Goal: Task Accomplishment & Management: Manage account settings

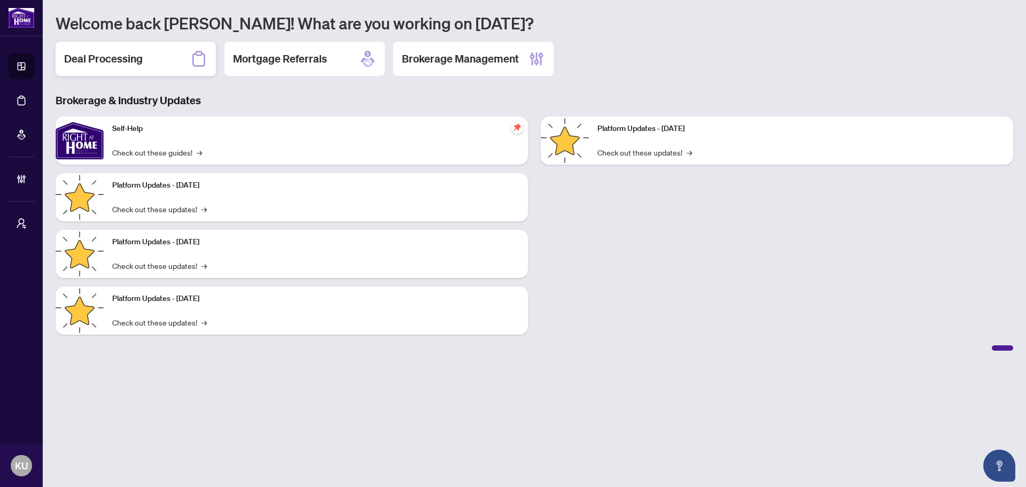
click at [141, 54] on h2 "Deal Processing" at bounding box center [103, 58] width 79 height 15
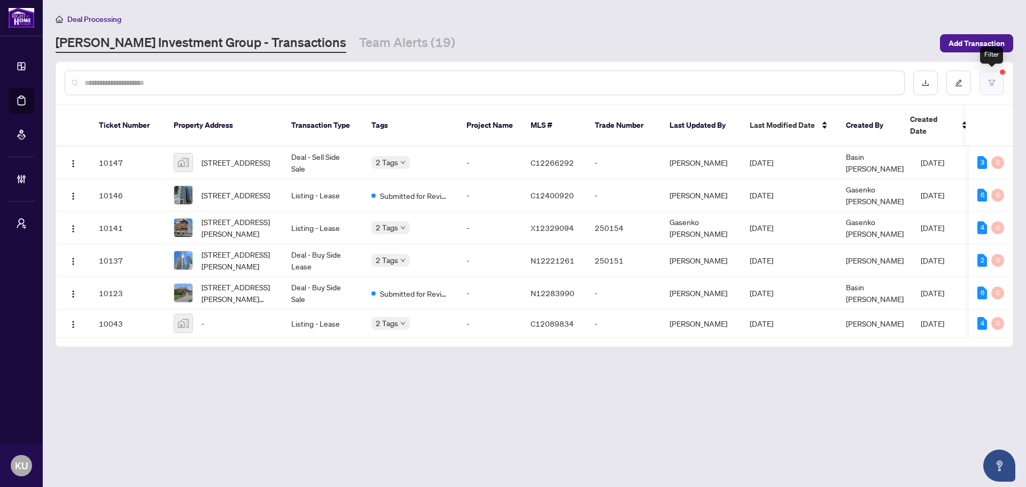
click at [999, 82] on button "button" at bounding box center [992, 83] width 25 height 25
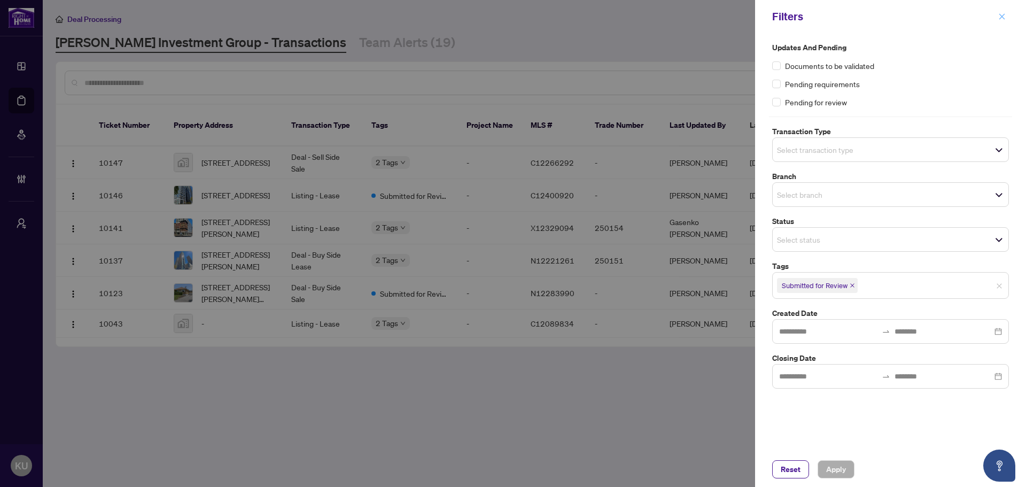
click at [1004, 21] on span "button" at bounding box center [1001, 16] width 7 height 17
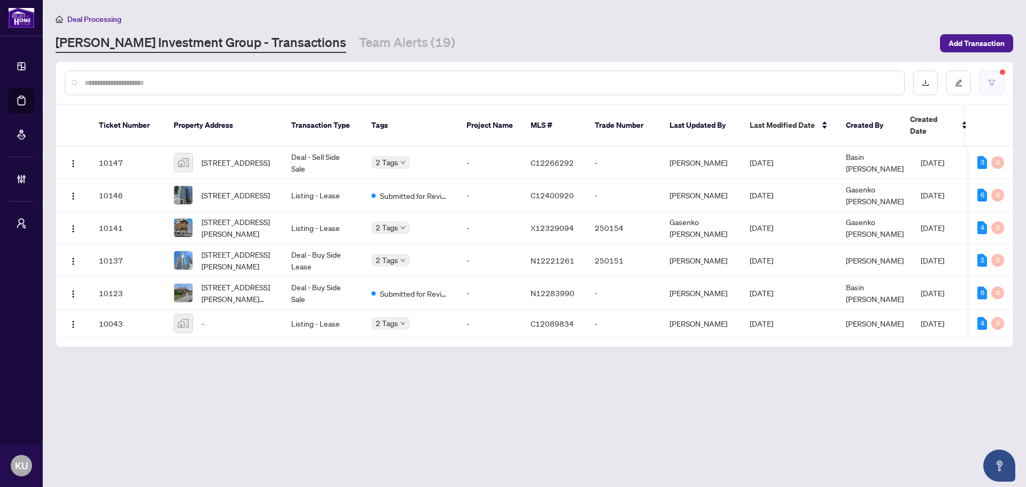
click at [1003, 82] on button "button" at bounding box center [992, 83] width 25 height 25
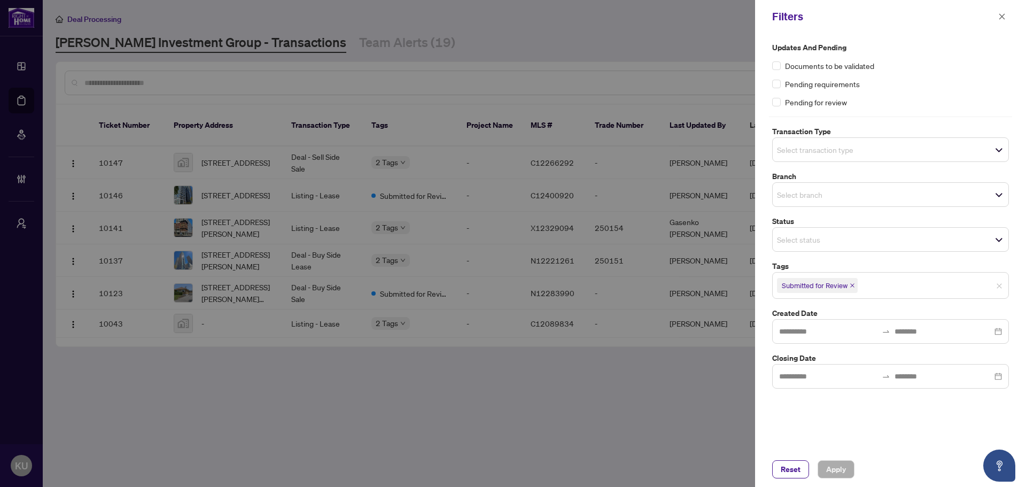
click at [852, 286] on icon "close" at bounding box center [852, 285] width 4 height 4
click at [804, 282] on input "search" at bounding box center [814, 284] width 75 height 13
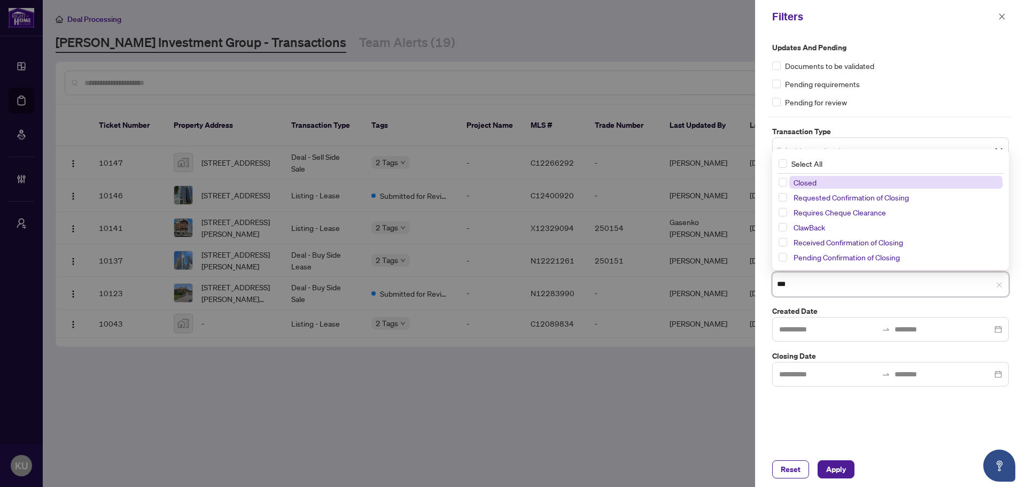
type input "****"
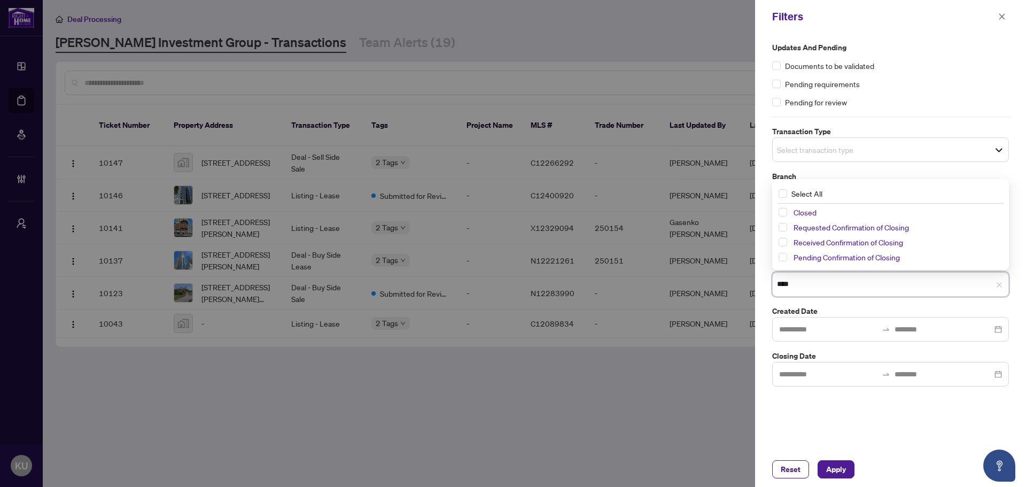
click at [787, 209] on div "Closed" at bounding box center [891, 212] width 224 height 13
click at [785, 217] on div "Closed" at bounding box center [891, 212] width 224 height 13
click at [784, 213] on span "Select Closed" at bounding box center [783, 212] width 9 height 9
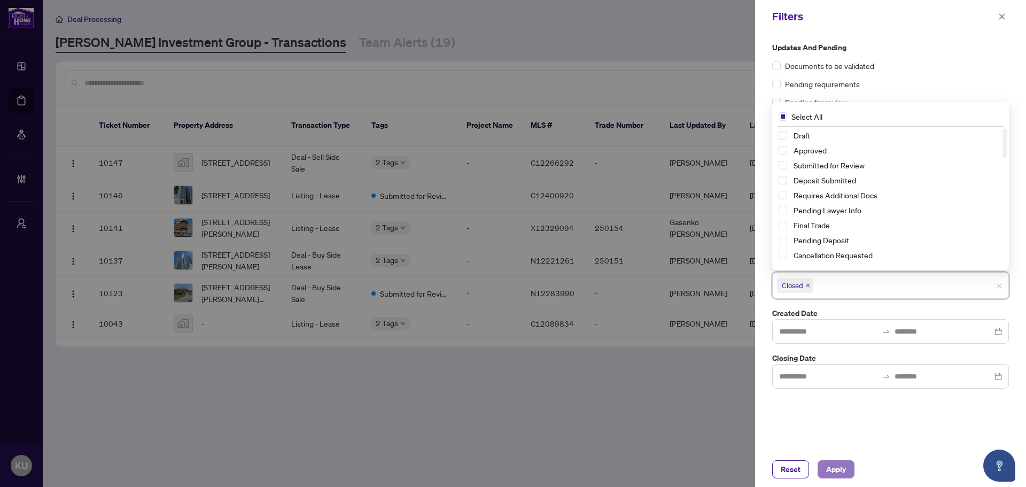
click at [836, 470] on span "Apply" at bounding box center [836, 469] width 20 height 17
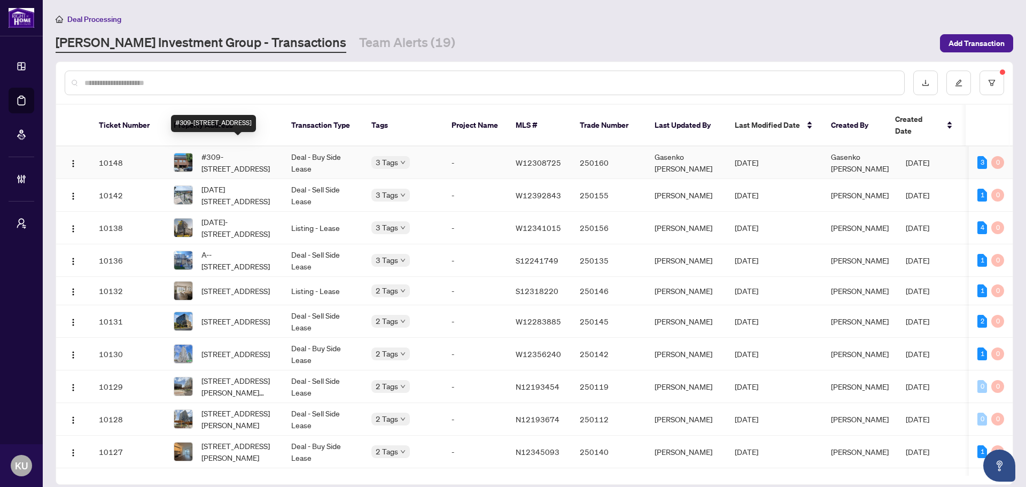
click at [227, 151] on span "#309-[STREET_ADDRESS]" at bounding box center [237, 163] width 73 height 24
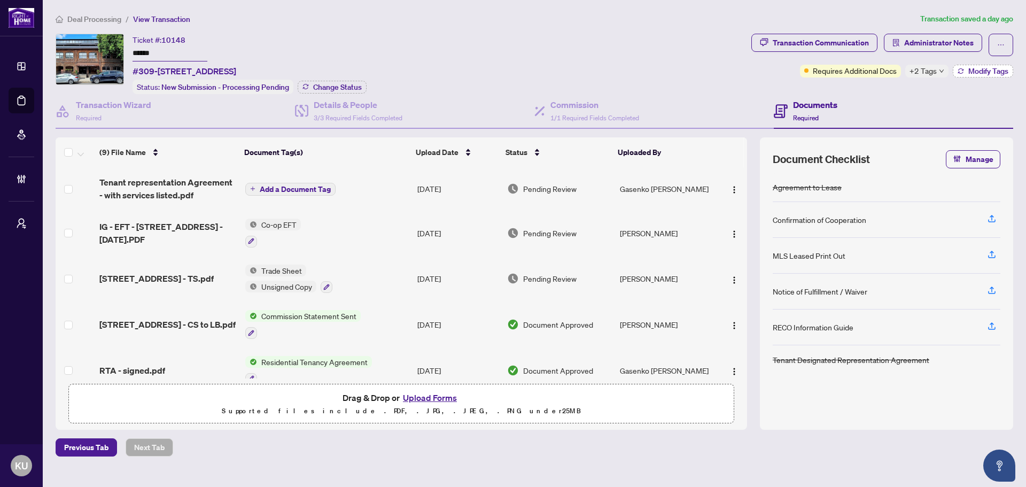
click at [980, 65] on button "Modify Tags" at bounding box center [983, 71] width 60 height 13
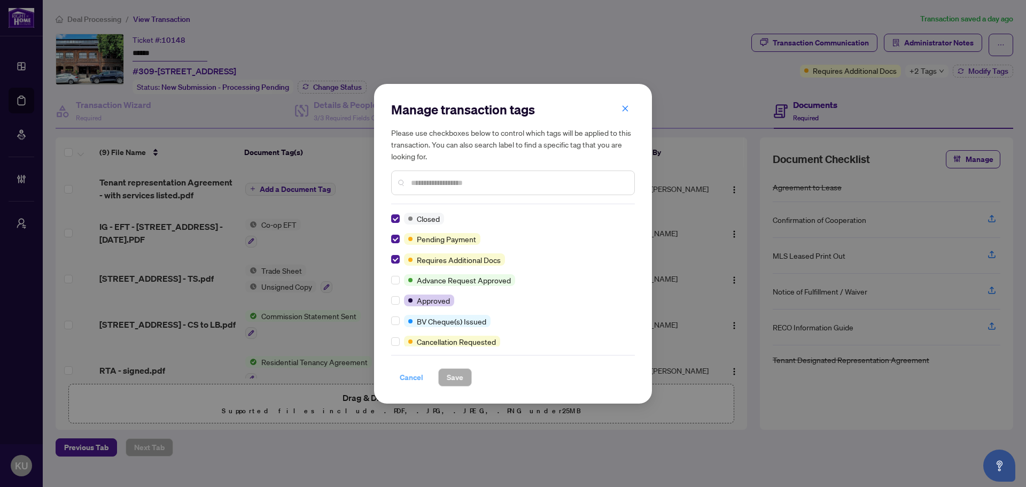
click at [413, 371] on span "Cancel" at bounding box center [412, 377] width 24 height 17
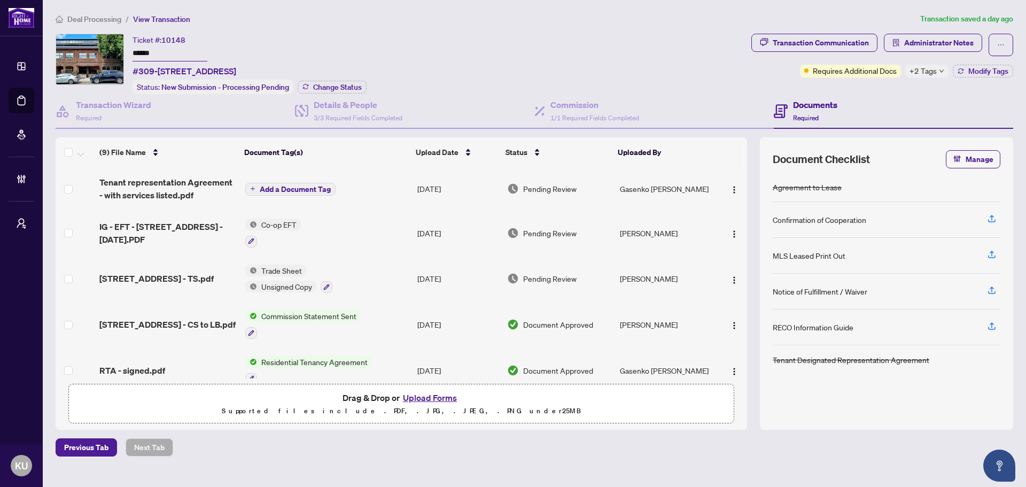
click at [106, 19] on span "Deal Processing" at bounding box center [94, 19] width 54 height 10
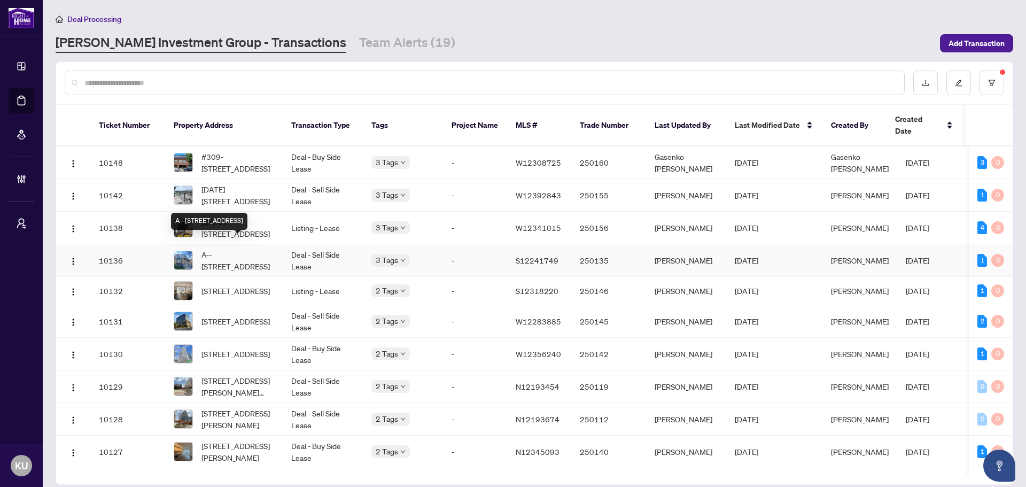
click at [237, 248] on span "A--[STREET_ADDRESS]" at bounding box center [237, 260] width 73 height 24
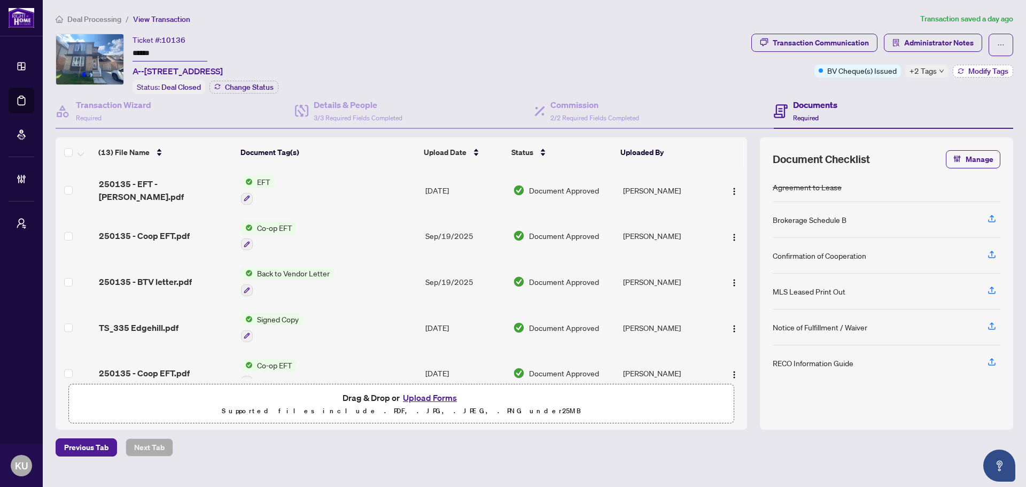
click at [978, 68] on span "Modify Tags" at bounding box center [988, 70] width 40 height 7
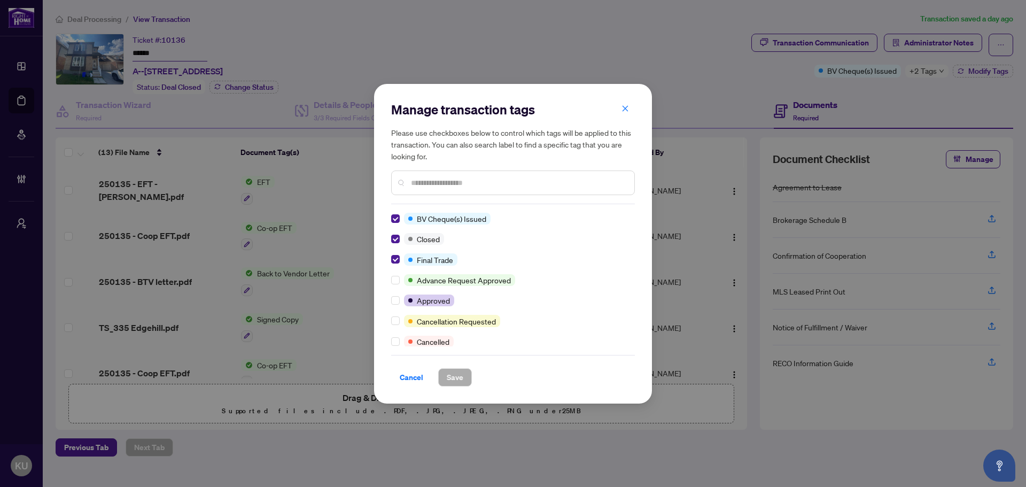
click at [442, 173] on div at bounding box center [513, 182] width 244 height 25
click at [442, 177] on input "text" at bounding box center [518, 183] width 215 height 12
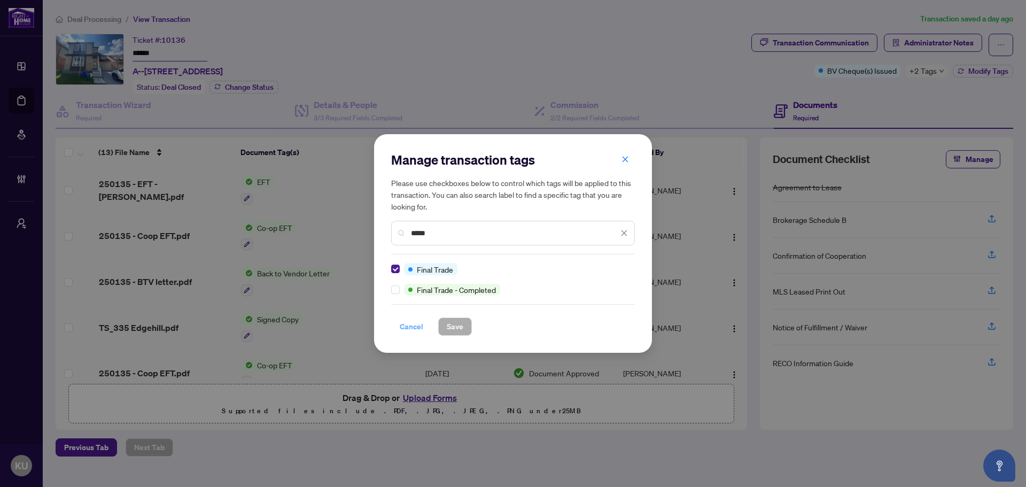
type input "*****"
click at [407, 326] on span "Cancel" at bounding box center [412, 326] width 24 height 17
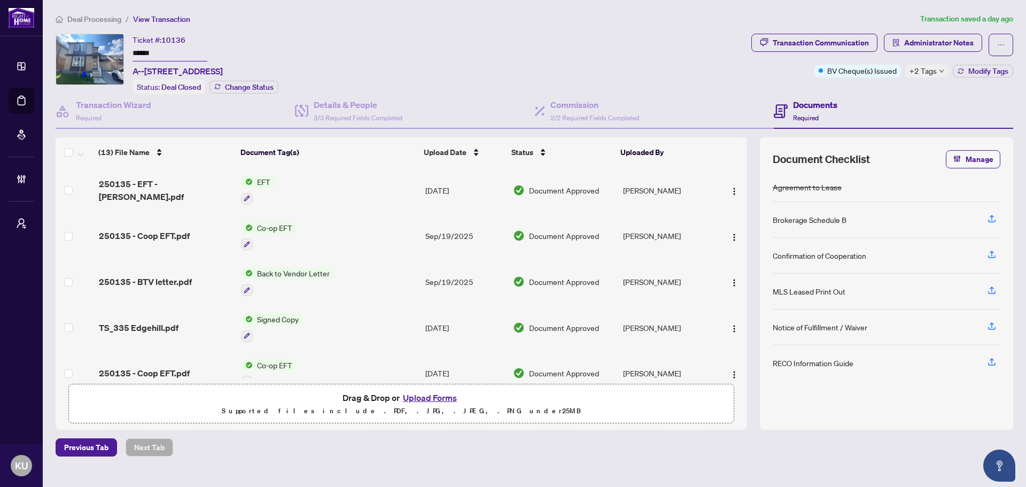
click at [104, 19] on span "Deal Processing" at bounding box center [94, 19] width 54 height 10
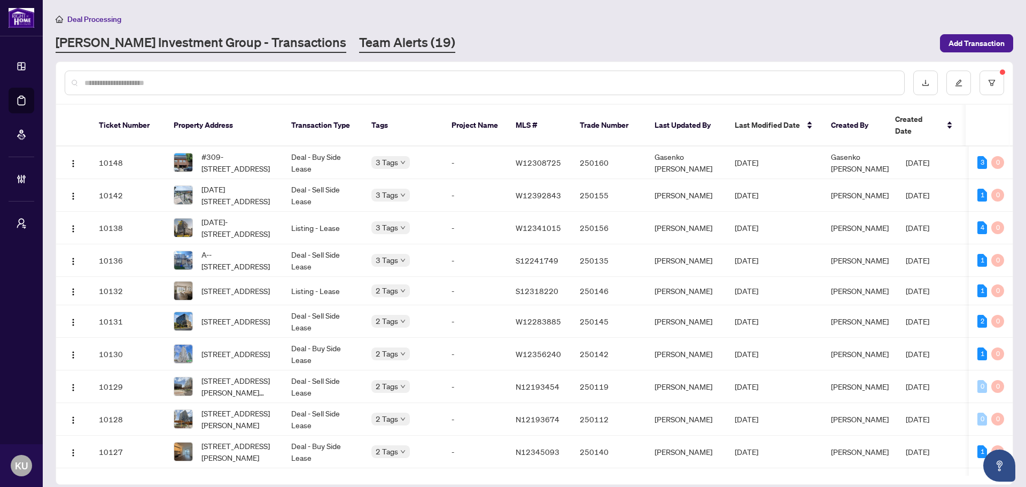
click at [359, 46] on link "Team Alerts (19)" at bounding box center [407, 43] width 96 height 19
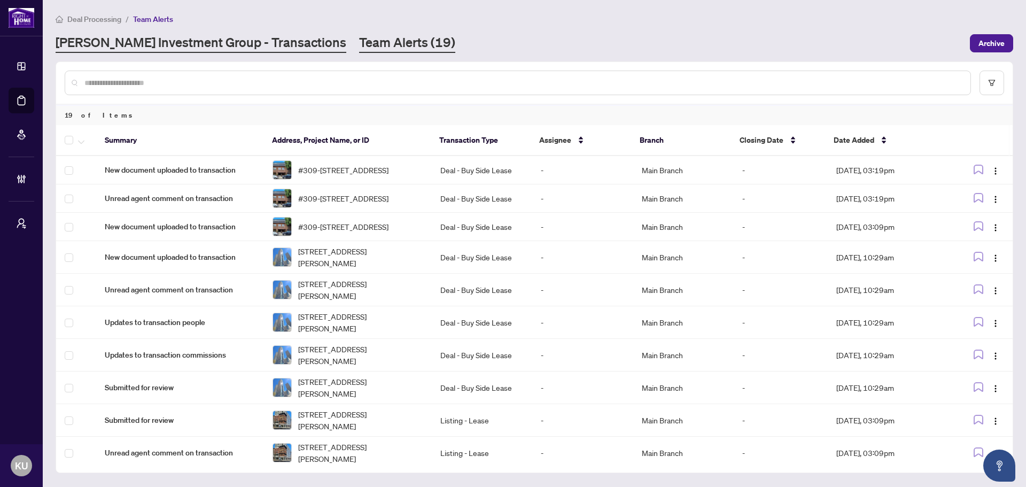
click at [229, 40] on link "[PERSON_NAME] Investment Group - Transactions" at bounding box center [201, 43] width 291 height 19
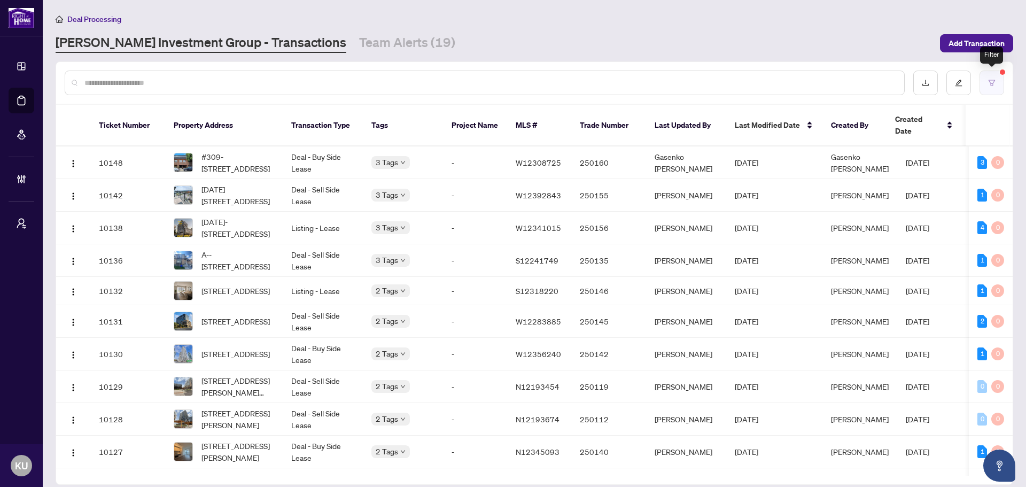
click at [993, 86] on button "button" at bounding box center [992, 83] width 25 height 25
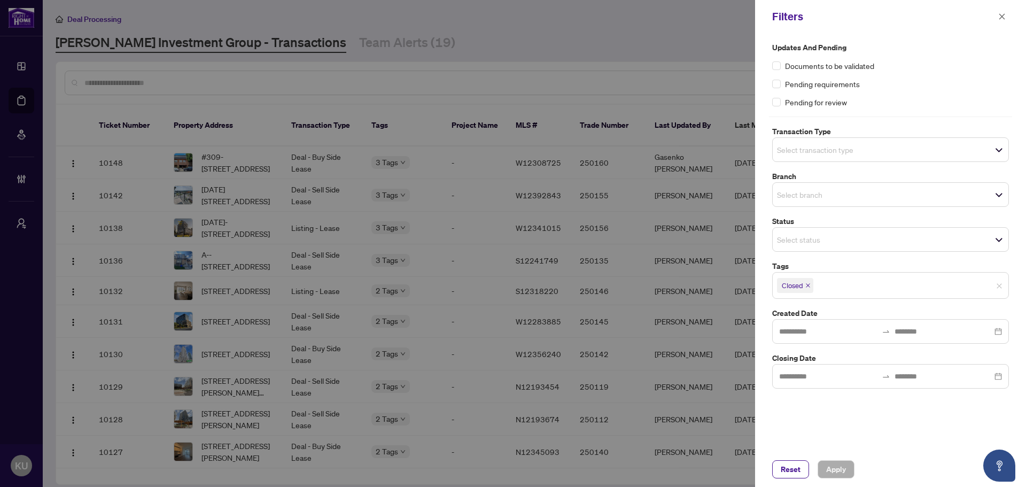
click at [807, 284] on icon "close" at bounding box center [807, 285] width 5 height 5
click at [807, 284] on input "search" at bounding box center [814, 284] width 75 height 13
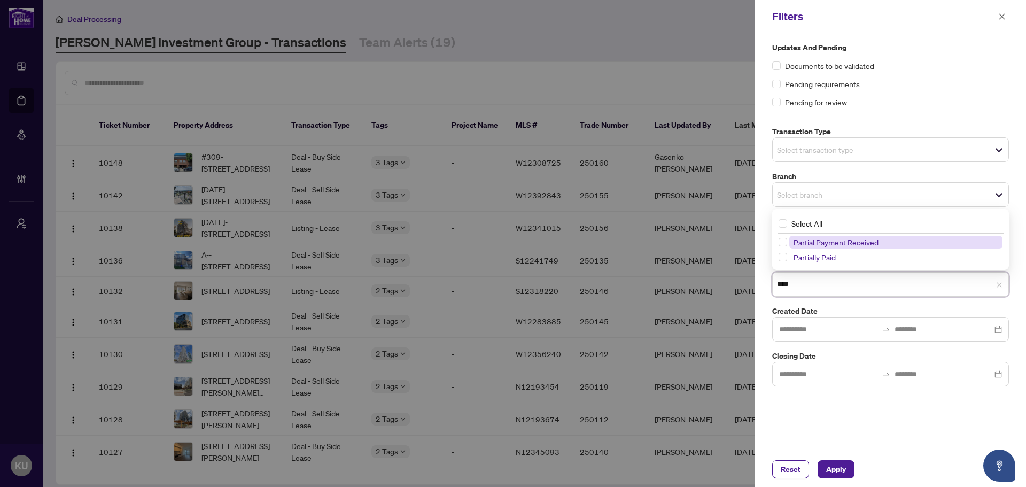
type input "*****"
click at [783, 254] on span "Select Partially Paid" at bounding box center [783, 257] width 9 height 9
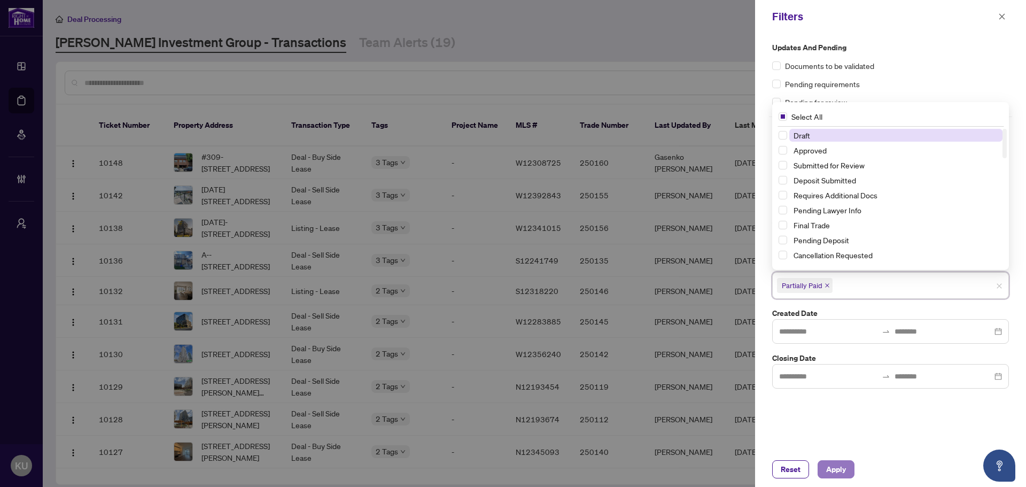
click at [841, 475] on span "Apply" at bounding box center [836, 469] width 20 height 17
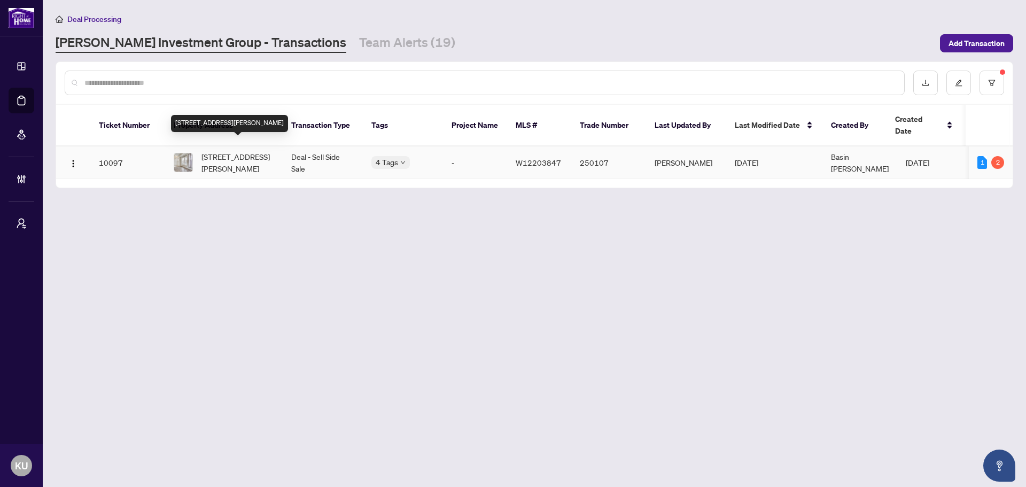
click at [250, 152] on span "[STREET_ADDRESS][PERSON_NAME]" at bounding box center [237, 163] width 73 height 24
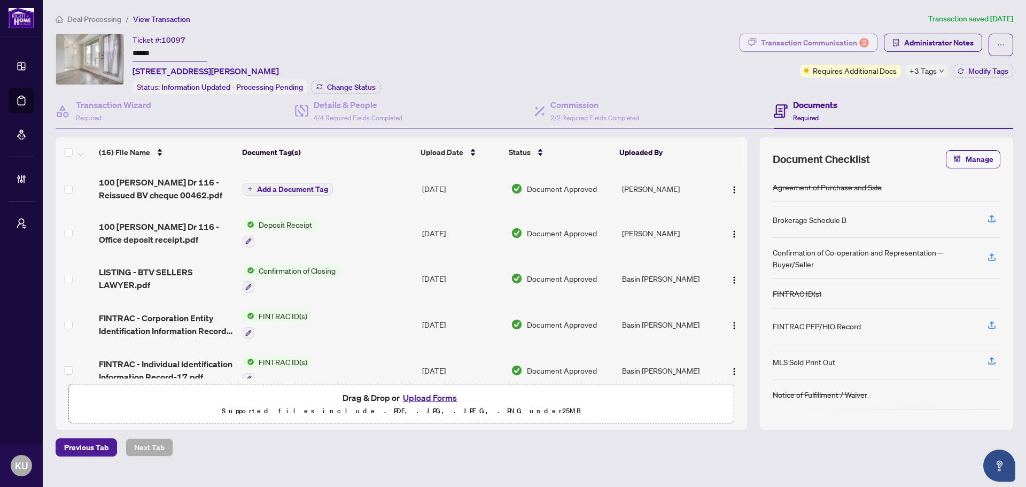
click at [796, 40] on div "Transaction Communication 2" at bounding box center [815, 42] width 108 height 17
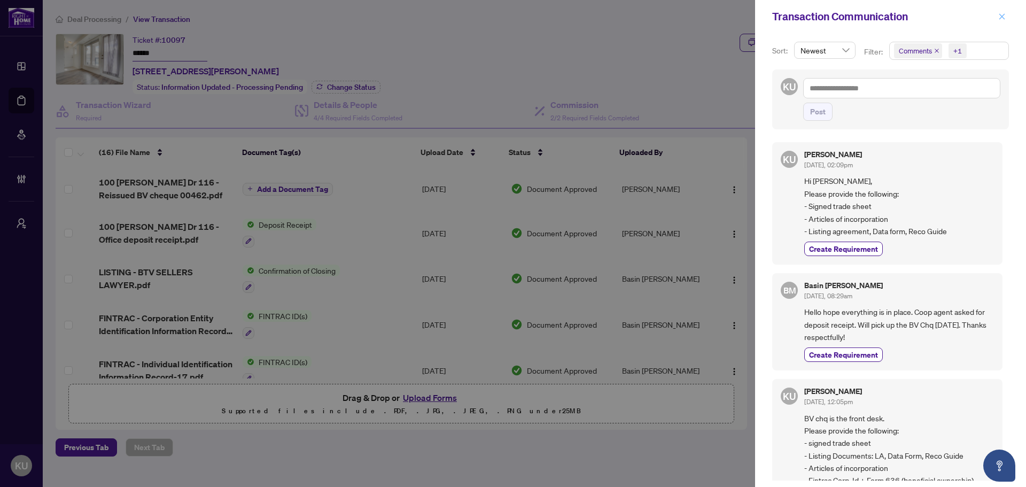
click at [1005, 11] on span "button" at bounding box center [1001, 16] width 7 height 17
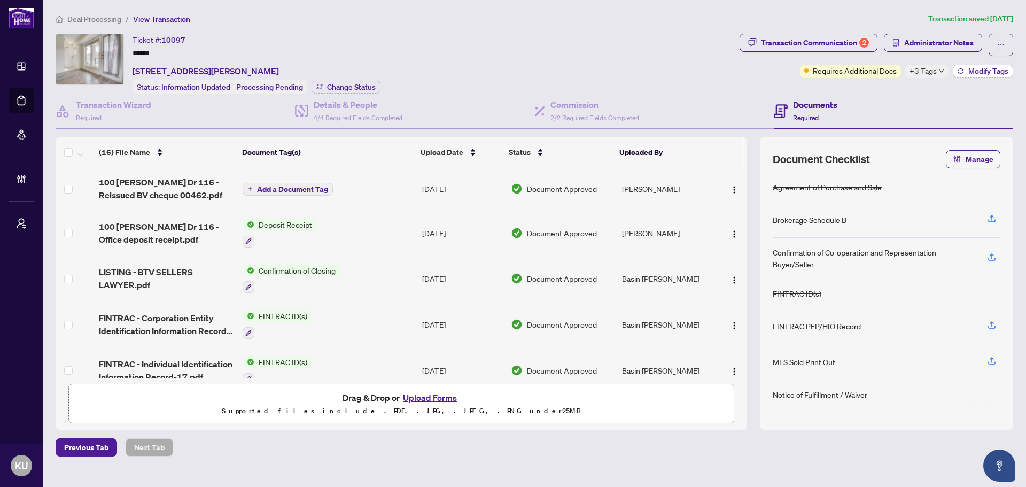
click at [975, 67] on span "Modify Tags" at bounding box center [988, 70] width 40 height 7
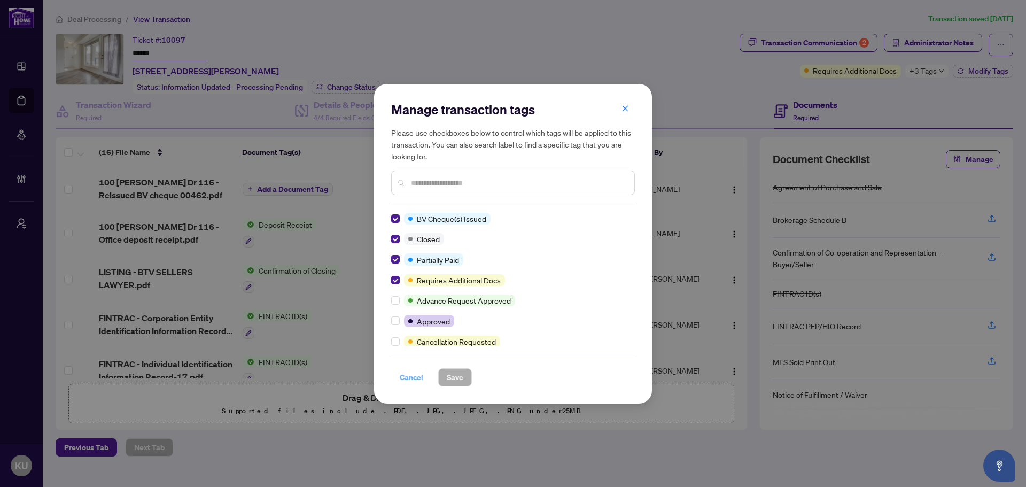
click at [411, 381] on span "Cancel" at bounding box center [412, 377] width 24 height 17
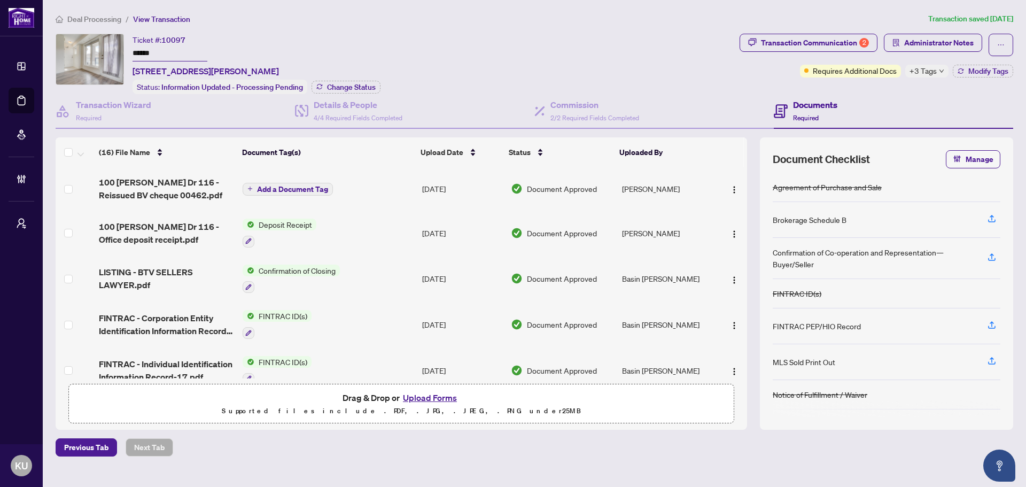
click at [93, 15] on span "Deal Processing" at bounding box center [94, 19] width 54 height 10
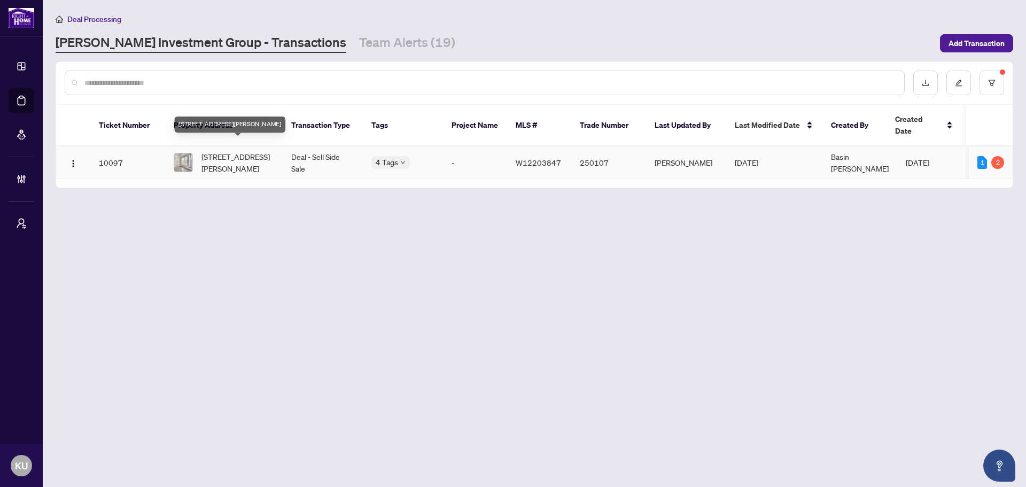
click at [235, 151] on span "[STREET_ADDRESS][PERSON_NAME]" at bounding box center [237, 163] width 73 height 24
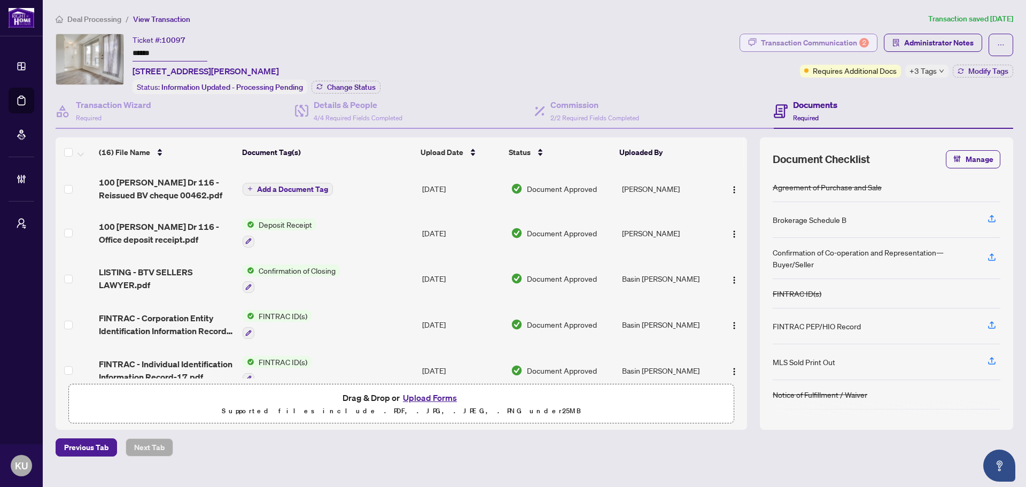
click at [761, 49] on div "Transaction Communication 2" at bounding box center [815, 42] width 108 height 17
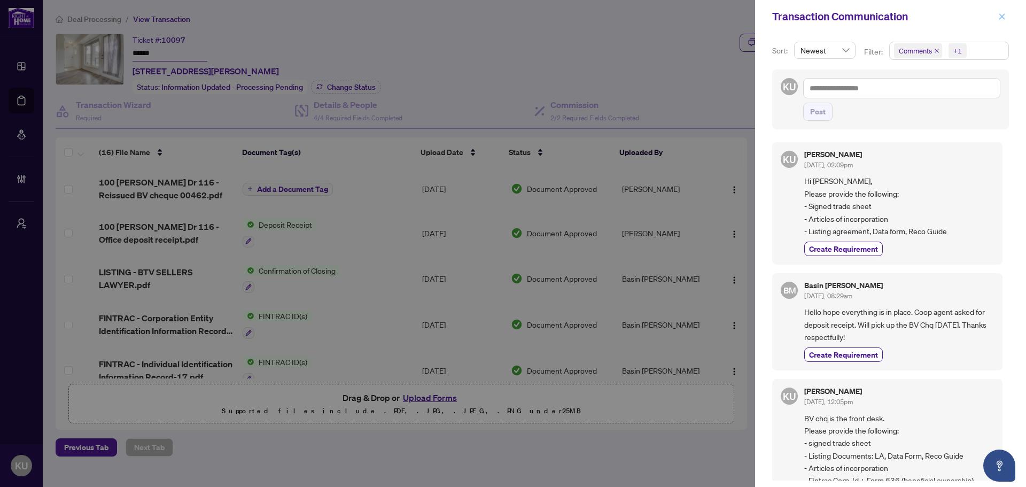
click at [1000, 19] on icon "close" at bounding box center [1001, 16] width 7 height 7
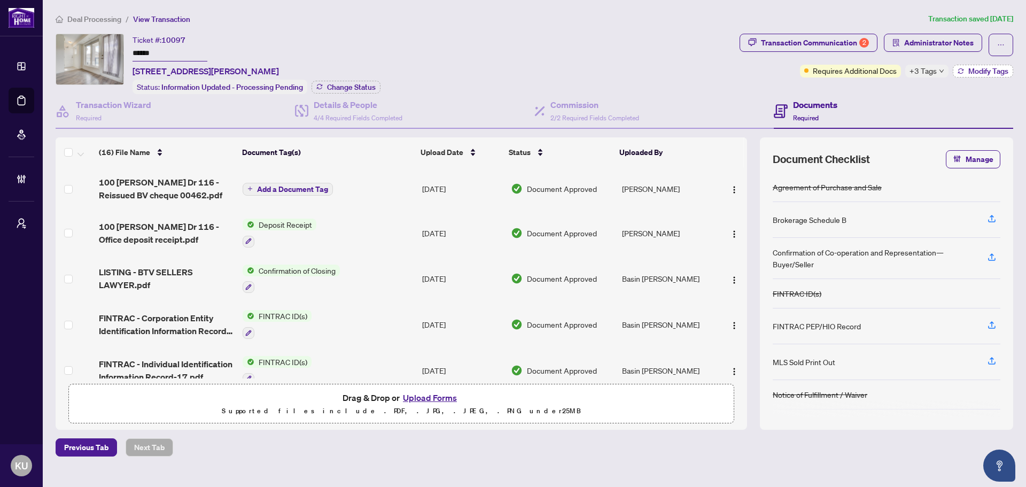
click at [970, 74] on span "Modify Tags" at bounding box center [988, 70] width 40 height 7
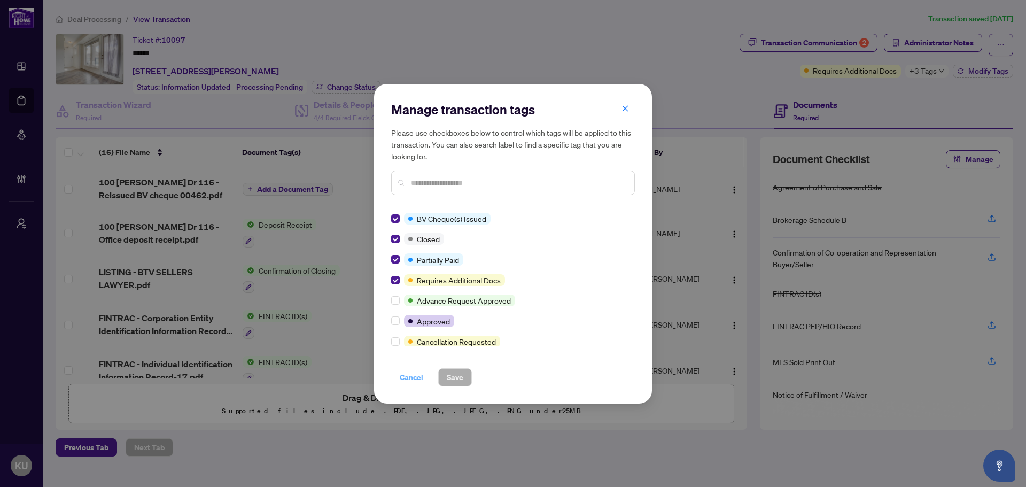
click at [408, 383] on span "Cancel" at bounding box center [412, 377] width 24 height 17
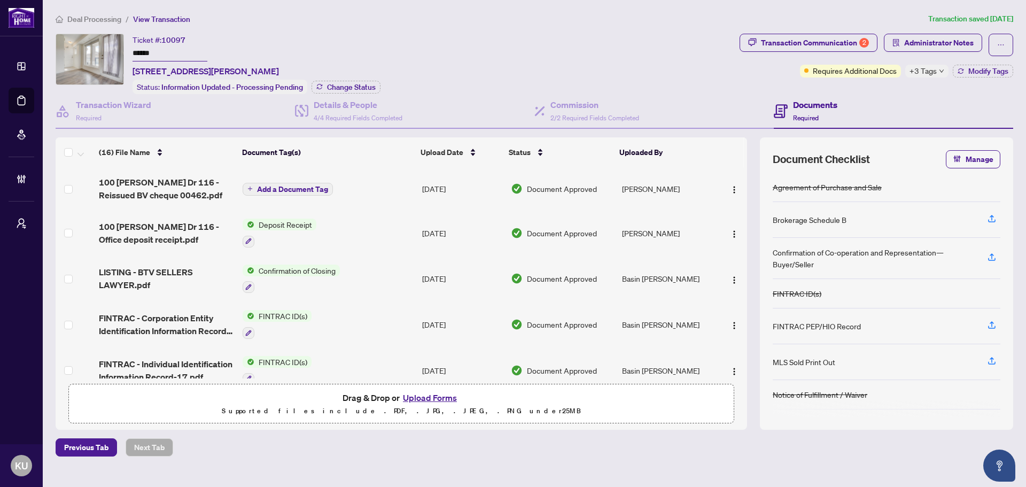
click at [837, 33] on div "Deal Processing / View Transaction Transaction saved [DATE] Ticket #: 10097 ***…" at bounding box center [534, 235] width 966 height 444
click at [835, 33] on div "Deal Processing / View Transaction Transaction saved [DATE] Ticket #: 10097 ***…" at bounding box center [534, 235] width 966 height 444
click at [818, 42] on div "Transaction Communication 2" at bounding box center [815, 42] width 108 height 17
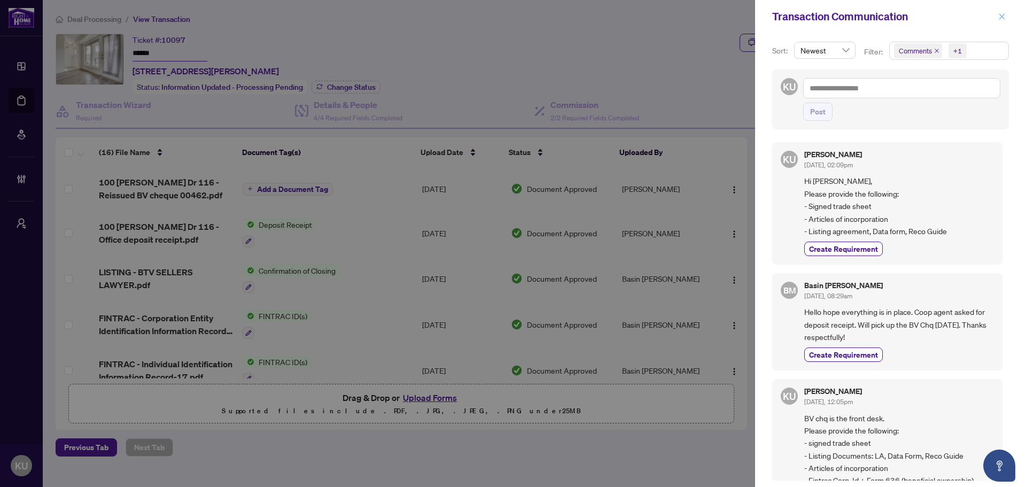
click at [1000, 21] on span "button" at bounding box center [1001, 16] width 7 height 17
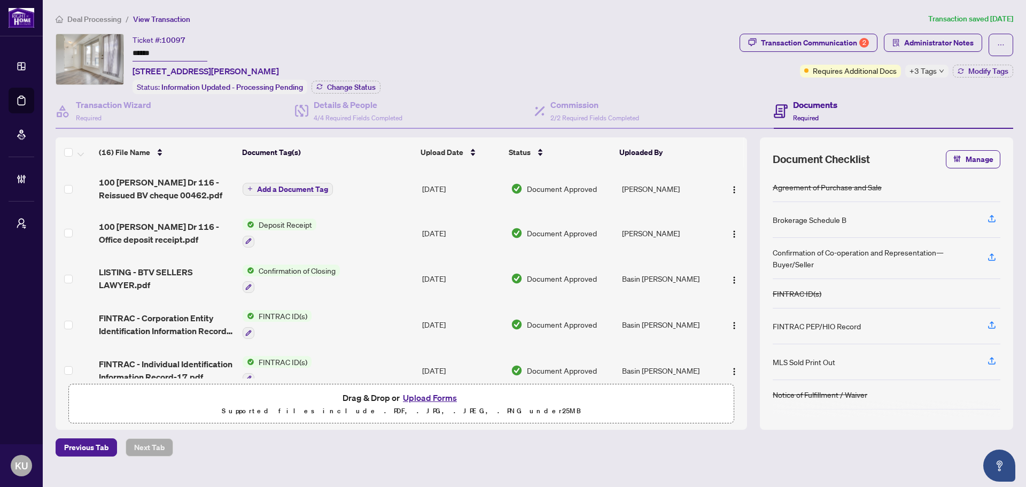
click at [102, 17] on span "Deal Processing" at bounding box center [94, 19] width 54 height 10
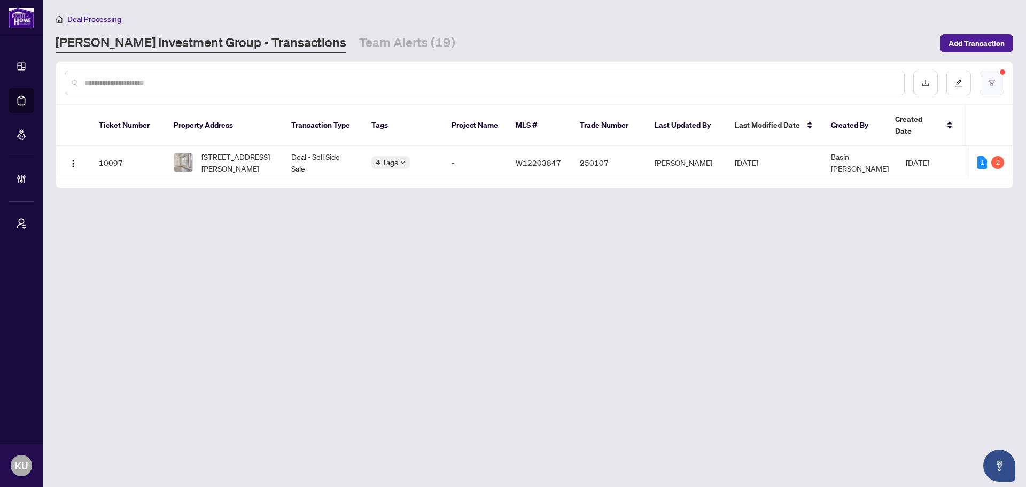
click at [997, 86] on button "button" at bounding box center [992, 83] width 25 height 25
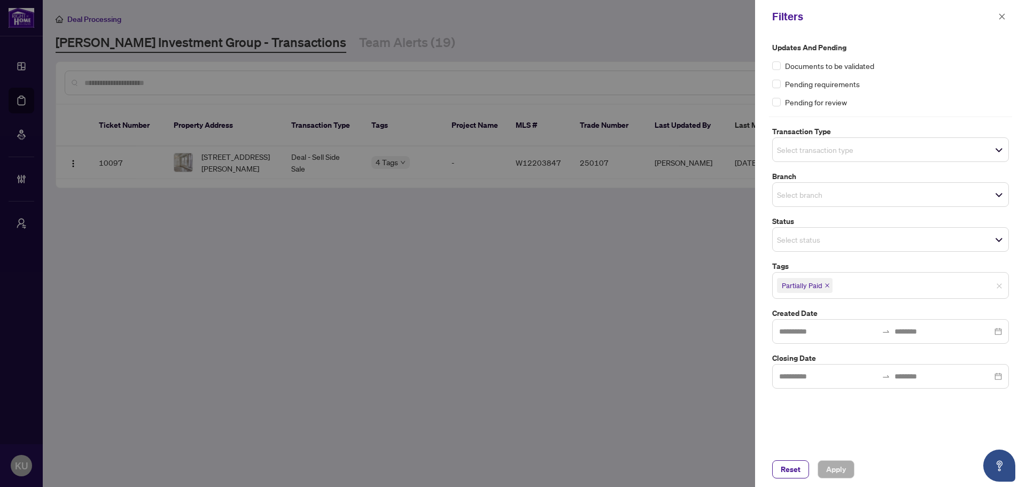
click at [826, 286] on icon "close" at bounding box center [827, 285] width 5 height 5
click at [794, 470] on span "Reset" at bounding box center [791, 469] width 20 height 17
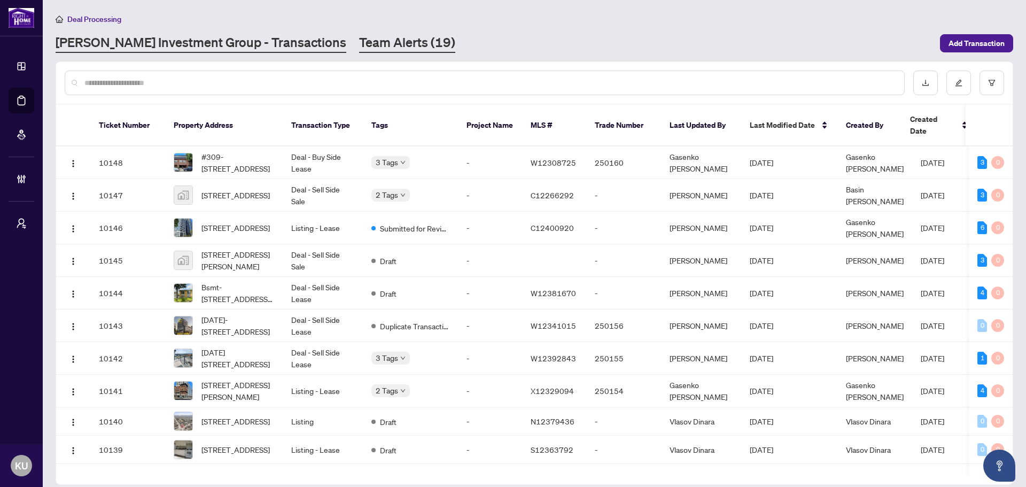
click at [359, 38] on link "Team Alerts (19)" at bounding box center [407, 43] width 96 height 19
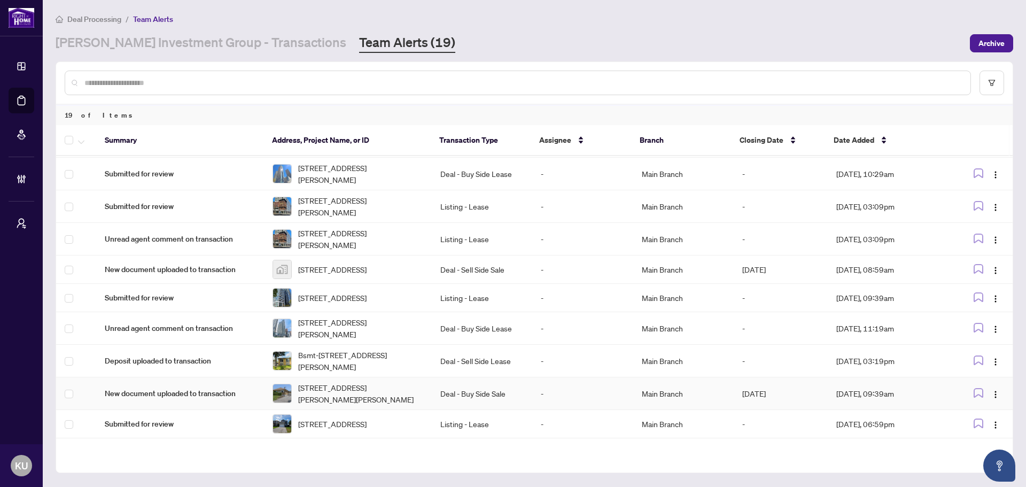
scroll to position [267, 0]
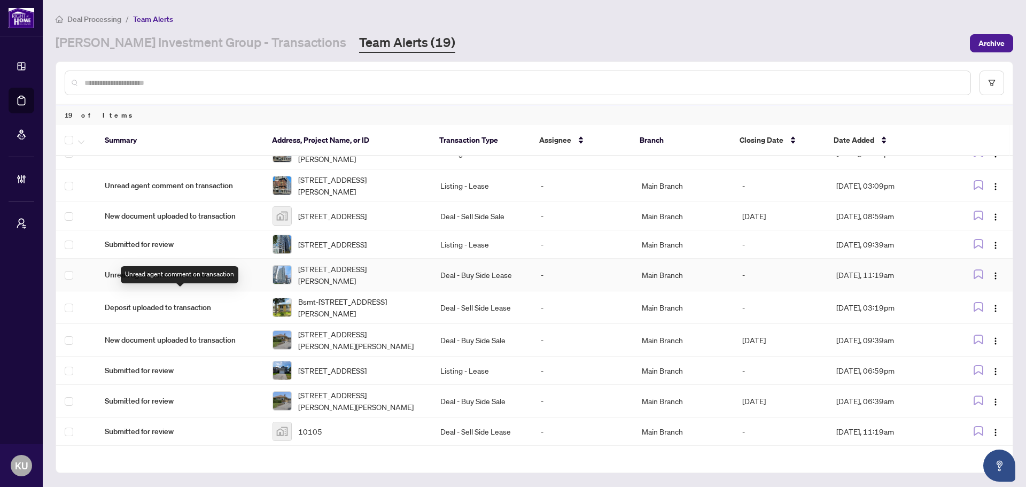
click at [163, 281] on span "Unread agent comment on transaction" at bounding box center [180, 275] width 151 height 12
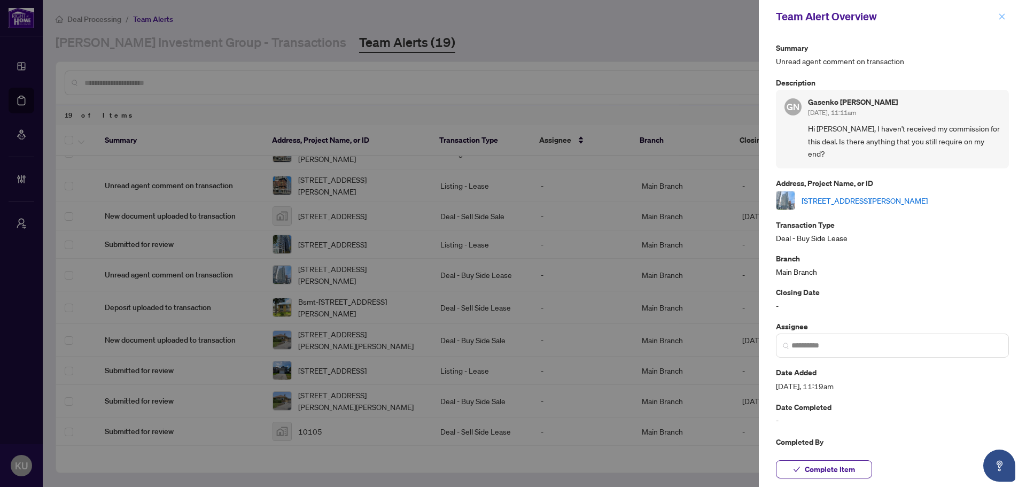
click at [1007, 14] on button "button" at bounding box center [1002, 16] width 14 height 13
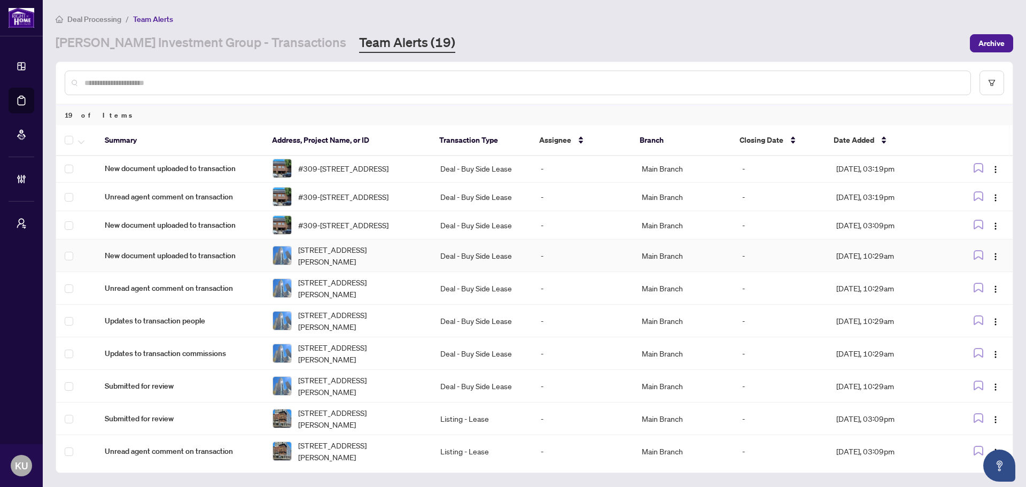
scroll to position [0, 0]
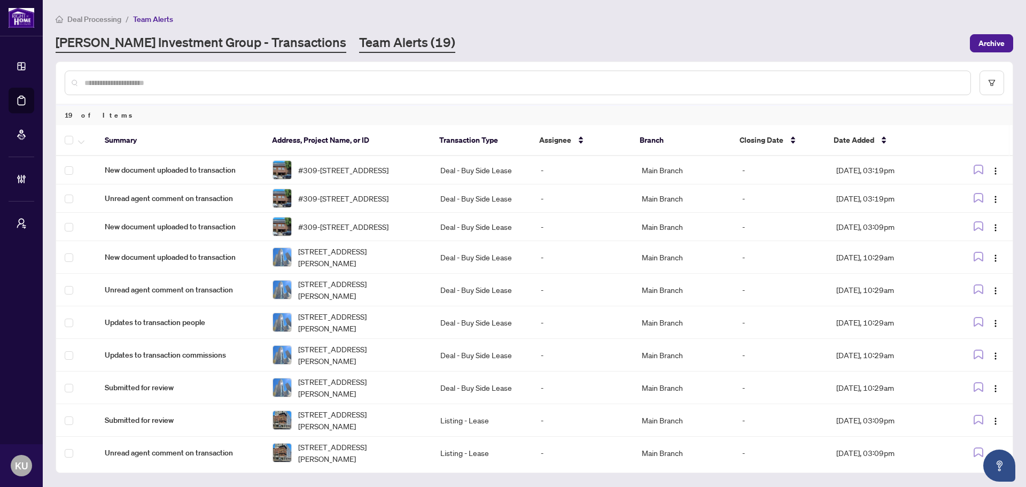
click at [186, 51] on link "[PERSON_NAME] Investment Group - Transactions" at bounding box center [201, 43] width 291 height 19
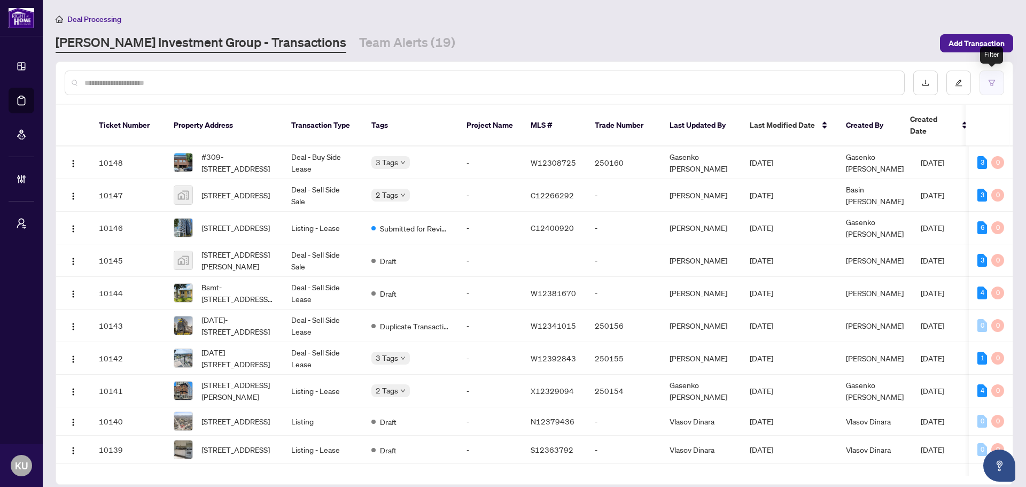
click at [994, 87] on button "button" at bounding box center [992, 83] width 25 height 25
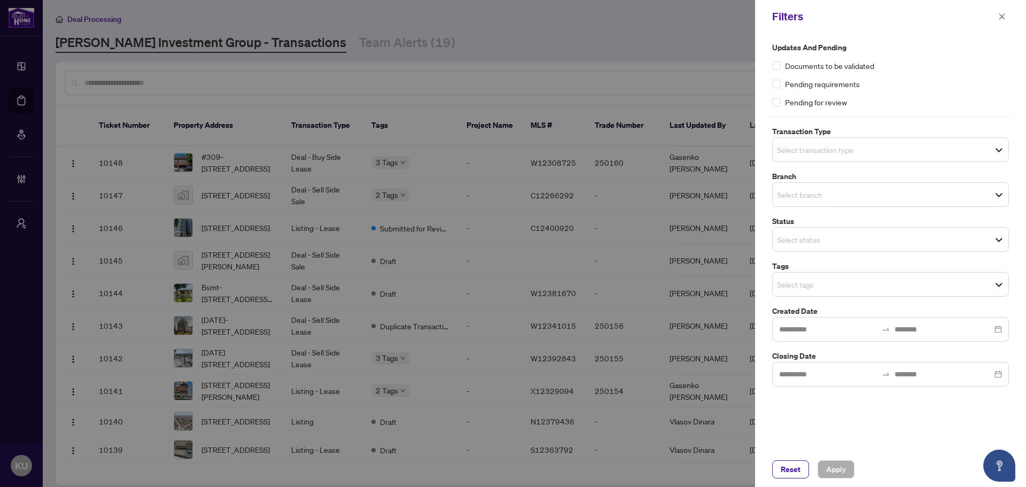
click at [885, 278] on span "Select tags" at bounding box center [891, 284] width 236 height 15
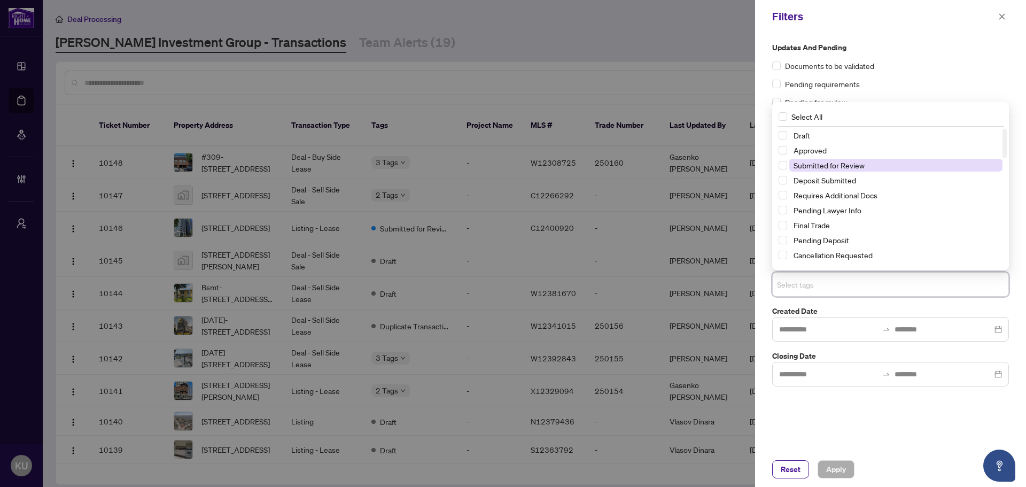
click at [866, 164] on span "Submitted for Review" at bounding box center [895, 165] width 213 height 13
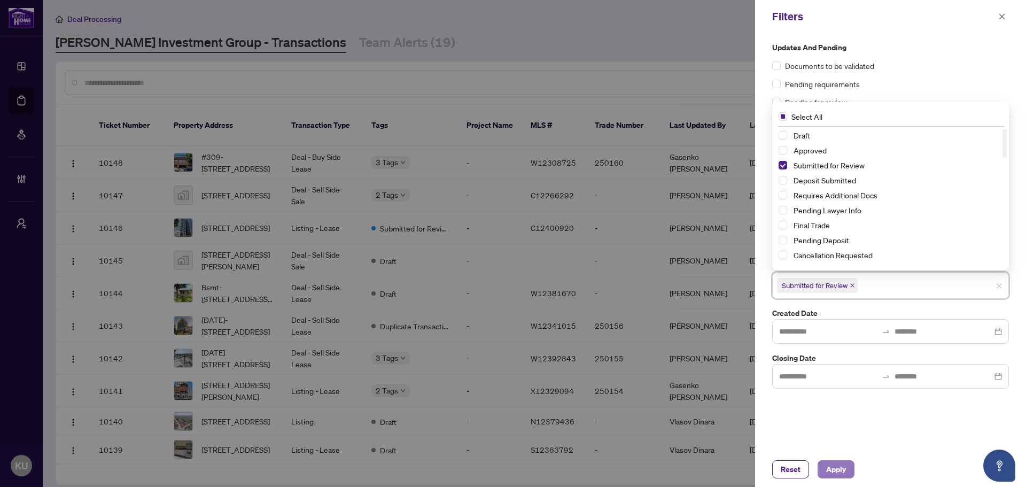
click at [834, 475] on span "Apply" at bounding box center [836, 469] width 20 height 17
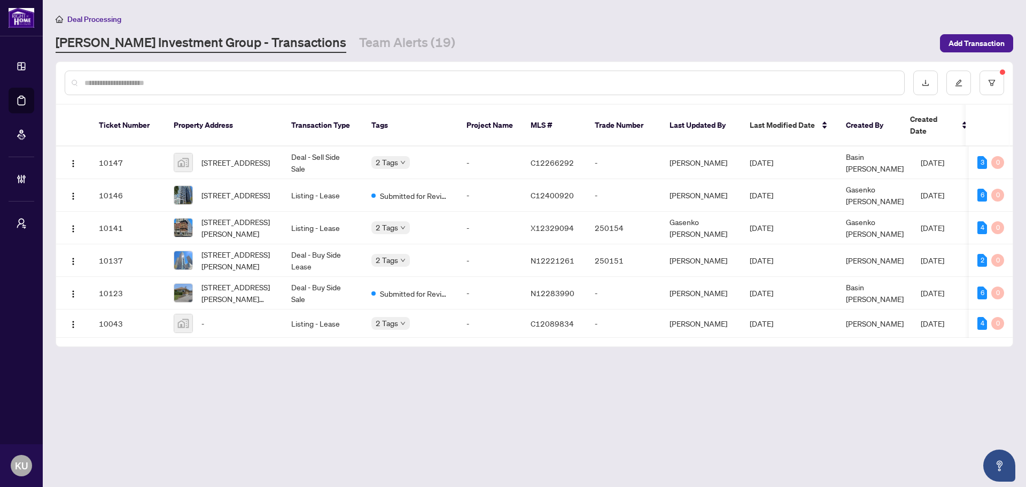
drag, startPoint x: 563, startPoint y: 334, endPoint x: 650, endPoint y: 331, distance: 87.2
click at [650, 331] on div "Ticket Number Property Address Transaction Type Tags Project Name MLS # Trade N…" at bounding box center [534, 226] width 957 height 242
click at [487, 409] on main "Deal Processing [PERSON_NAME] Investment Group - Transactions Team Alerts (19) …" at bounding box center [534, 243] width 983 height 487
click at [226, 189] on span "[STREET_ADDRESS]" at bounding box center [235, 195] width 68 height 12
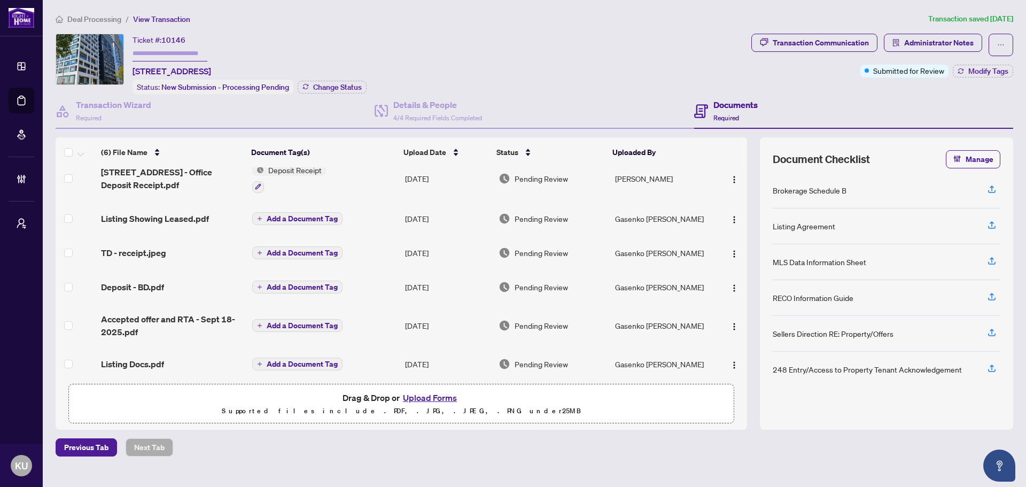
scroll to position [18, 0]
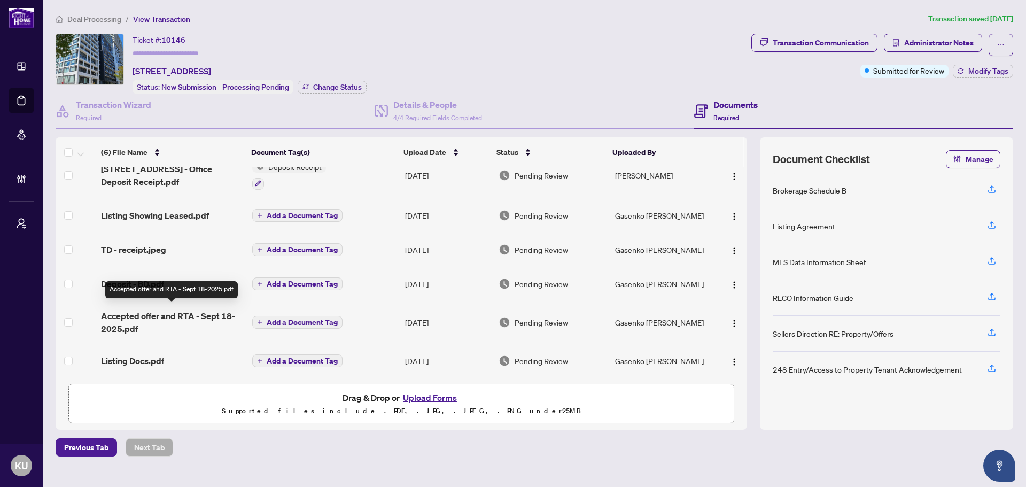
click at [142, 311] on span "Accepted offer and RTA - Sept 18-2025.pdf" at bounding box center [172, 322] width 143 height 26
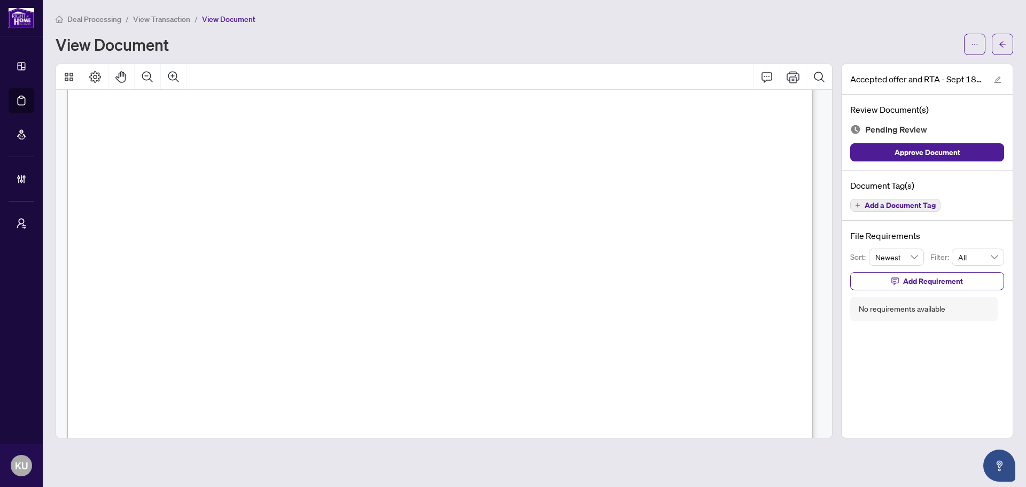
scroll to position [1122, 0]
click at [1001, 44] on icon "arrow-left" at bounding box center [1002, 44] width 7 height 7
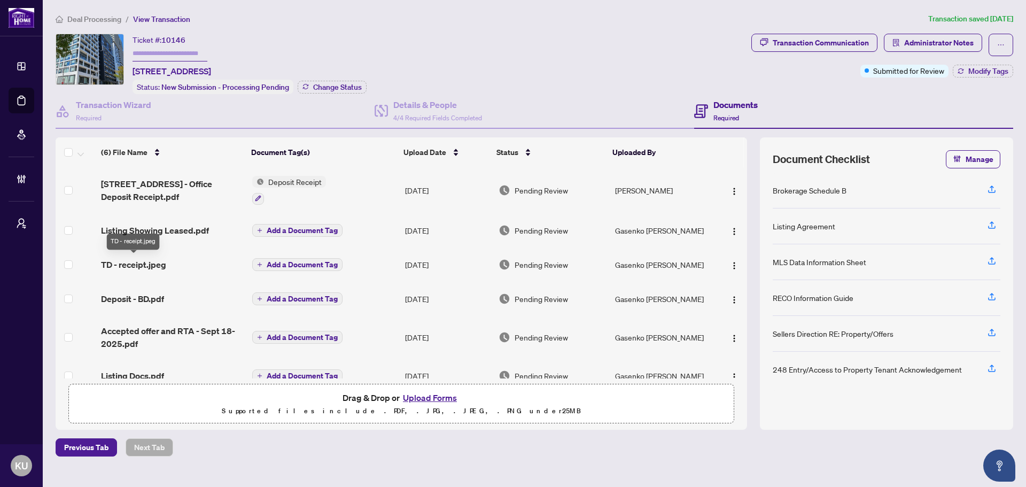
click at [131, 263] on span "TD - receipt.jpeg" at bounding box center [133, 264] width 65 height 13
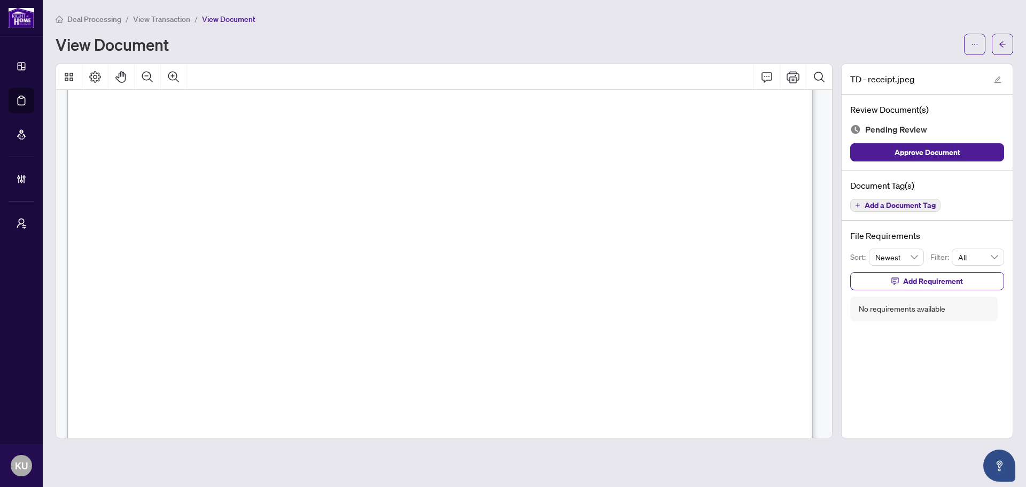
scroll to position [160, 0]
click at [998, 44] on button "button" at bounding box center [1002, 44] width 21 height 21
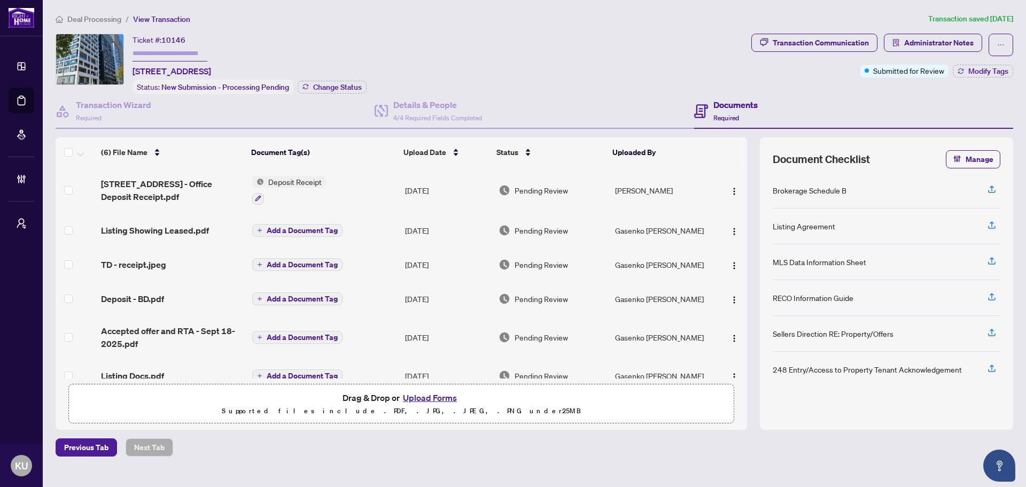
scroll to position [18, 0]
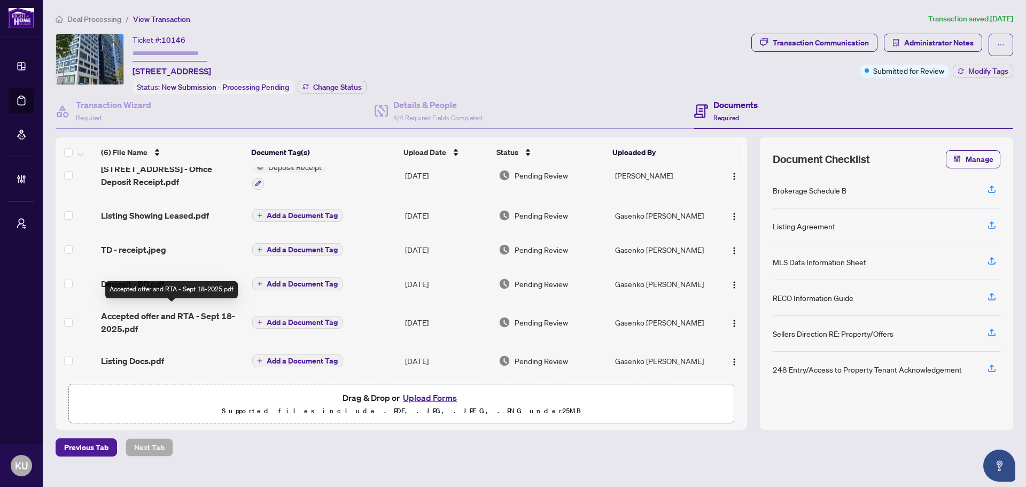
click at [161, 317] on span "Accepted offer and RTA - Sept 18-2025.pdf" at bounding box center [172, 322] width 143 height 26
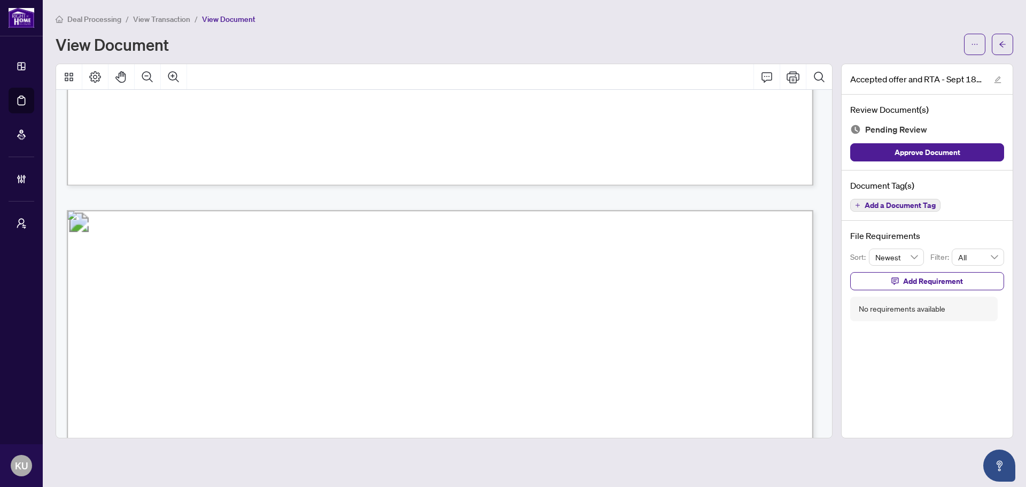
scroll to position [1870, 0]
click at [1008, 48] on button "button" at bounding box center [1002, 44] width 21 height 21
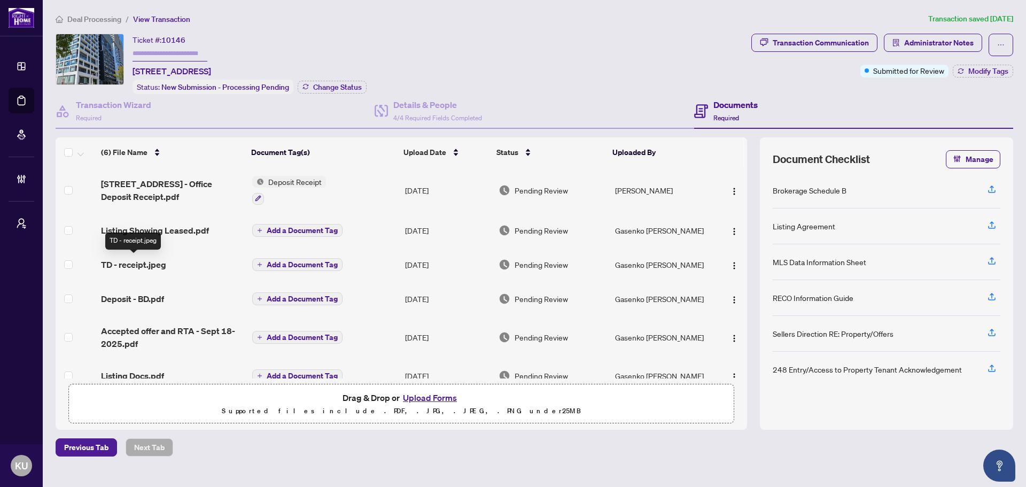
click at [133, 262] on span "TD - receipt.jpeg" at bounding box center [133, 264] width 65 height 13
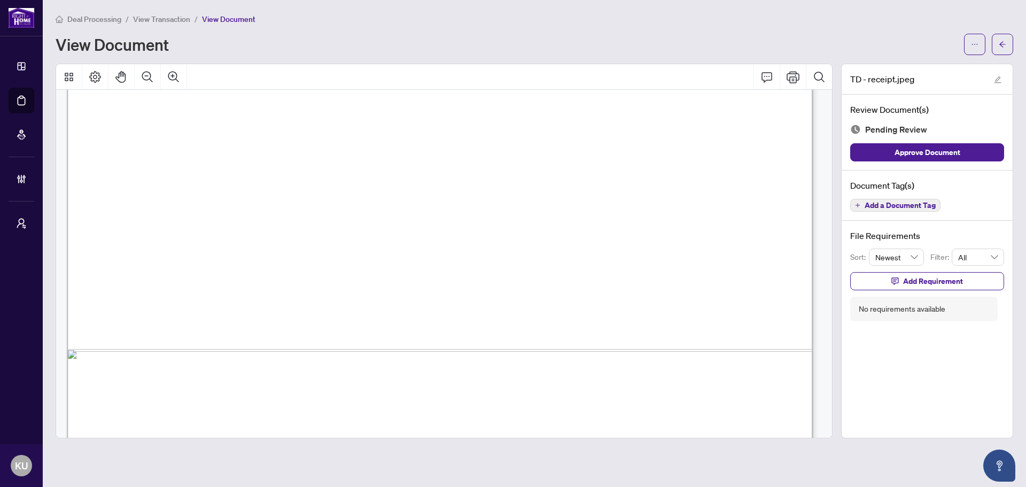
scroll to position [695, 0]
click at [1000, 32] on div "Deal Processing / View Transaction / View Document View Document" at bounding box center [535, 34] width 958 height 42
click at [1000, 38] on span "button" at bounding box center [1002, 44] width 7 height 17
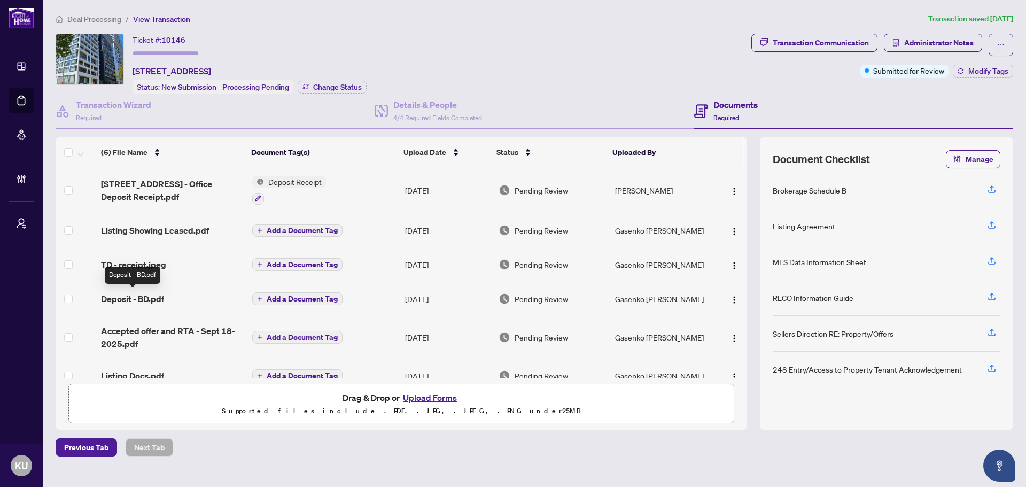
click at [139, 294] on span "Deposit - BD.pdf" at bounding box center [132, 298] width 63 height 13
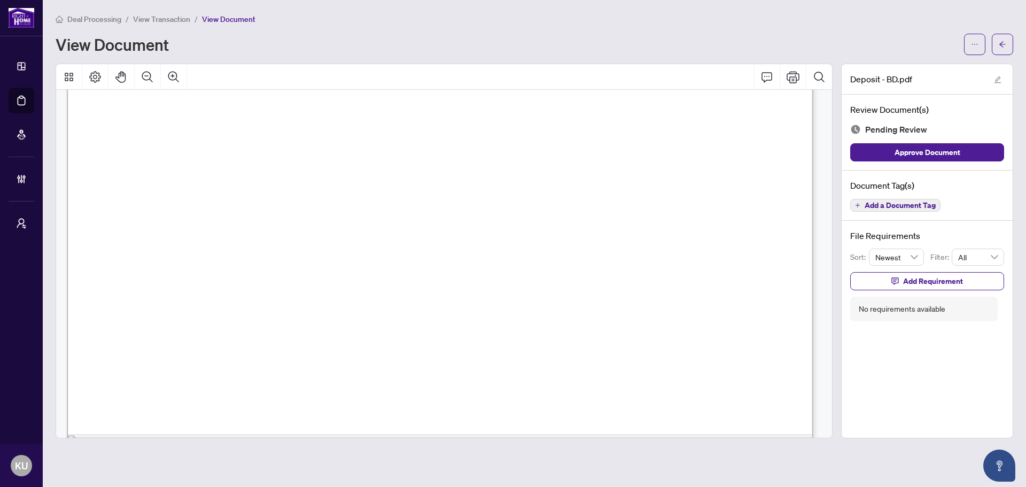
scroll to position [534, 0]
click at [1001, 37] on span "button" at bounding box center [1002, 44] width 7 height 17
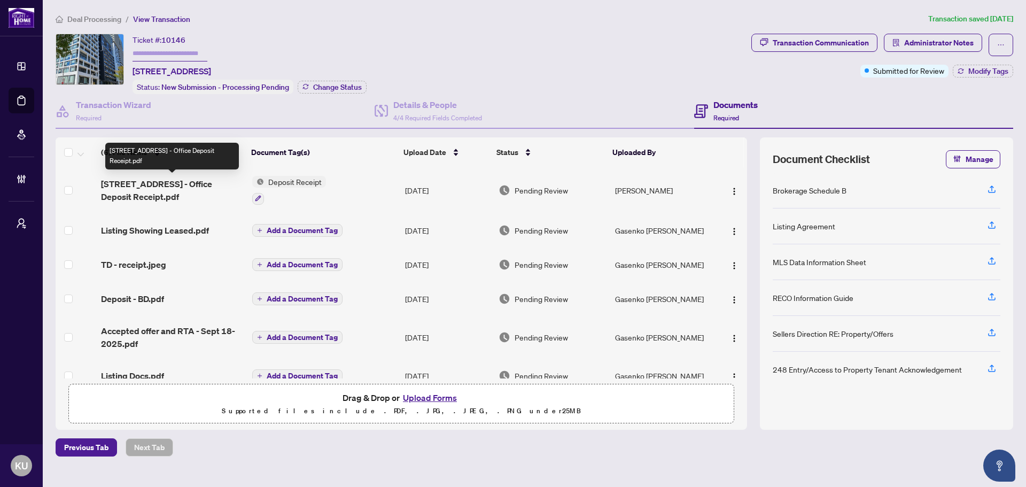
click at [149, 188] on span "[STREET_ADDRESS] - Office Deposit Receipt.pdf" at bounding box center [172, 190] width 143 height 26
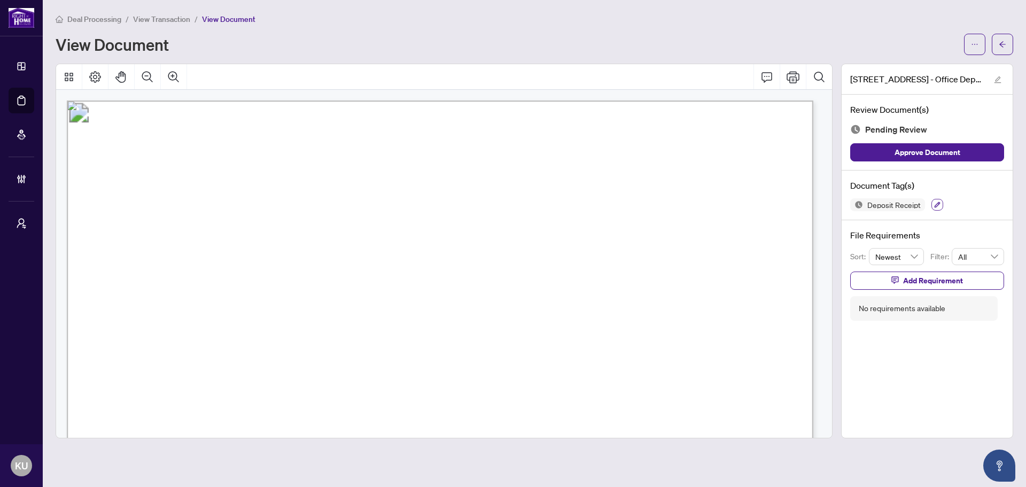
click at [933, 207] on button "button" at bounding box center [937, 205] width 12 height 12
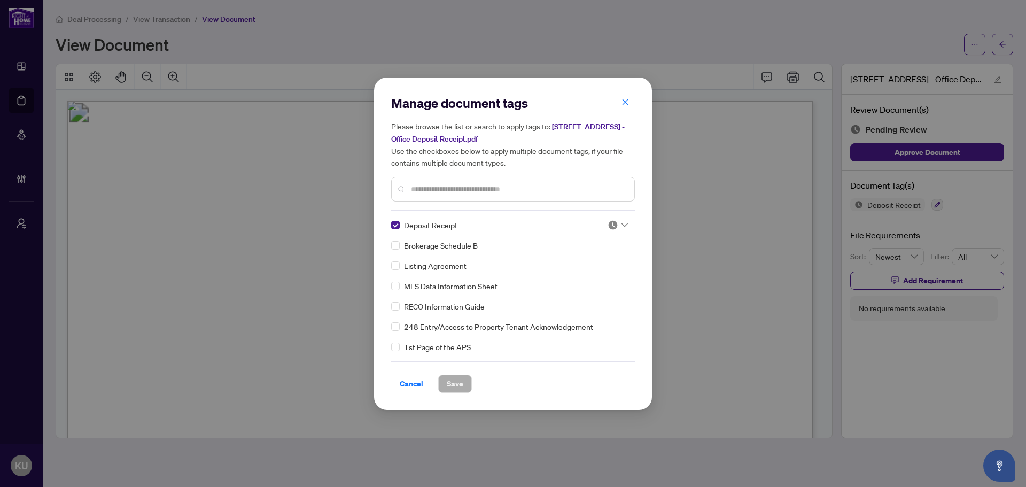
click at [619, 228] on div at bounding box center [618, 225] width 20 height 11
drag, startPoint x: 593, startPoint y: 280, endPoint x: 516, endPoint y: 329, distance: 91.0
click at [593, 279] on div "Approved" at bounding box center [582, 277] width 68 height 12
click at [461, 382] on span "Save" at bounding box center [455, 383] width 17 height 17
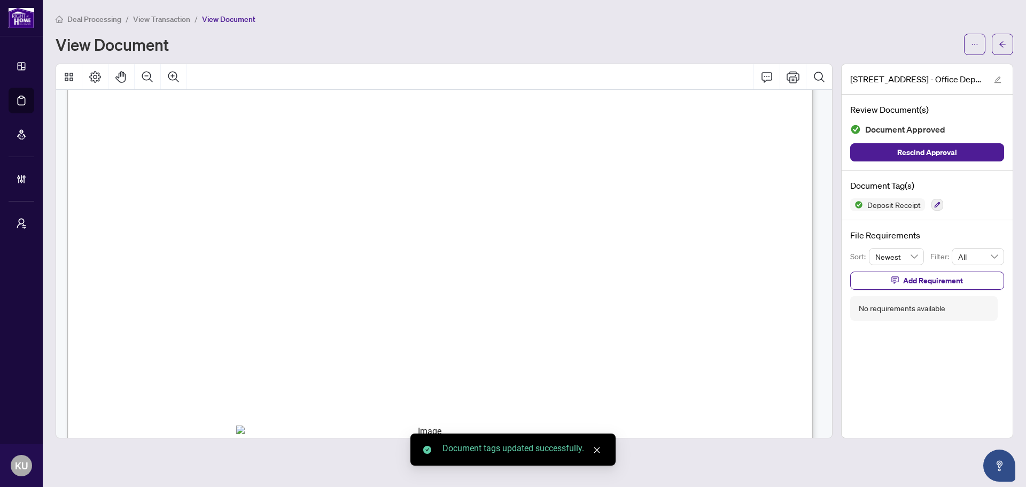
scroll to position [397, 0]
click at [1000, 43] on icon "arrow-left" at bounding box center [1002, 44] width 7 height 7
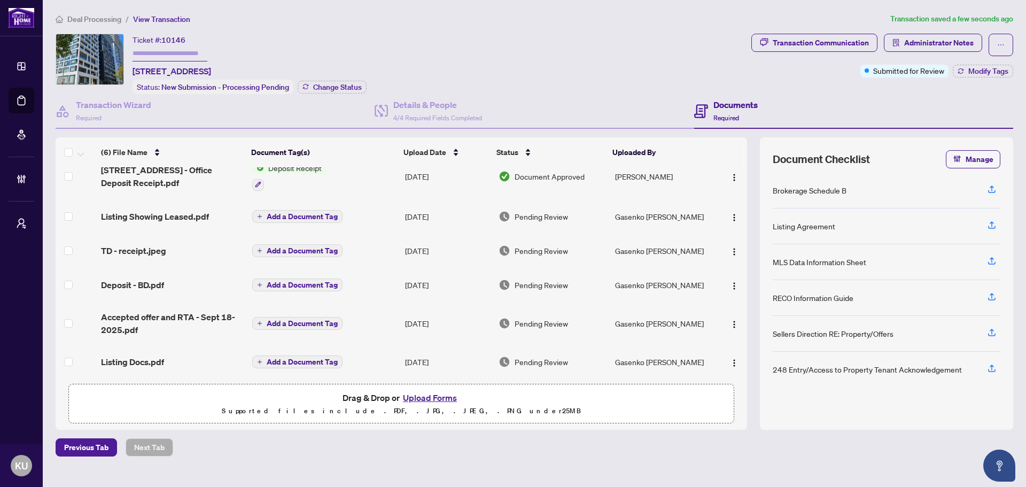
scroll to position [18, 0]
click at [146, 309] on span "Accepted offer and RTA - Sept 18-2025.pdf" at bounding box center [172, 322] width 143 height 26
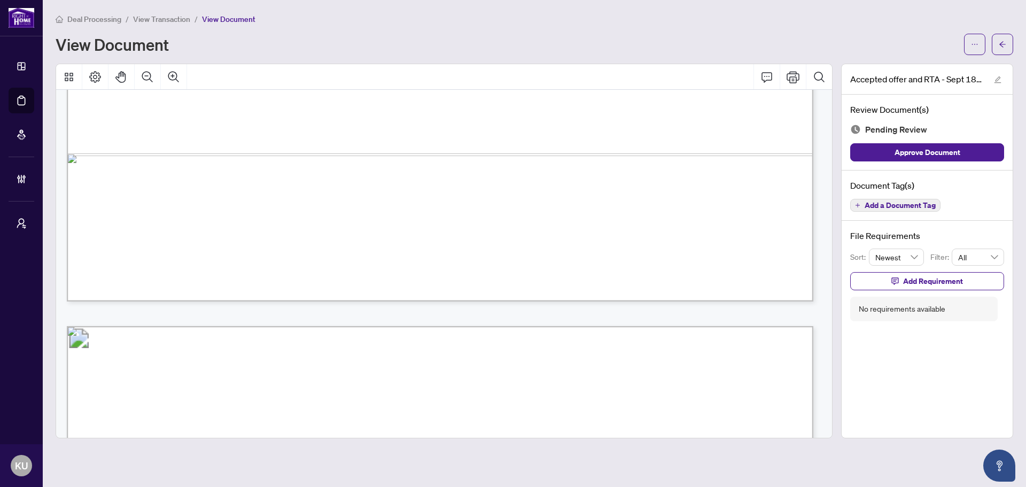
scroll to position [3013, 0]
